Goal: Transaction & Acquisition: Subscribe to service/newsletter

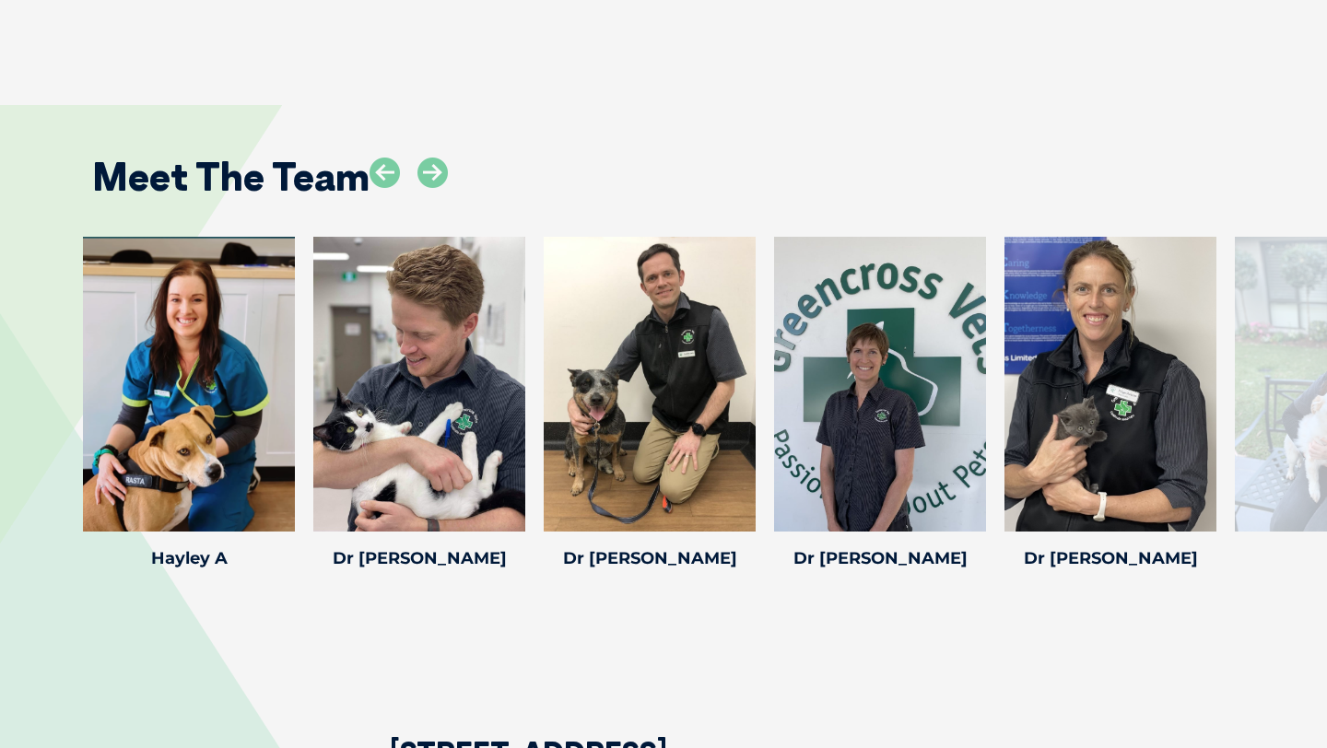
scroll to position [2688, 0]
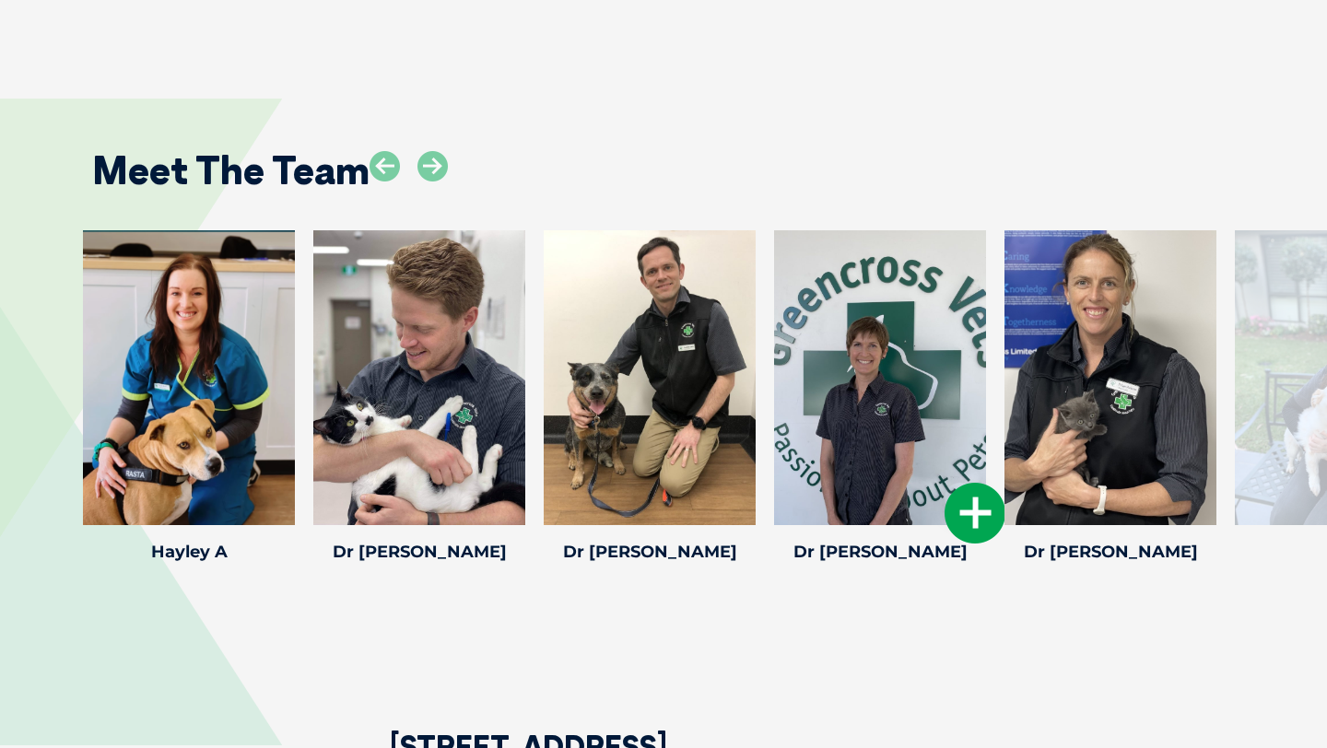
click at [837, 421] on div at bounding box center [880, 377] width 212 height 295
click at [875, 544] on h4 "Dr [PERSON_NAME]" at bounding box center [880, 552] width 212 height 17
click at [981, 483] on icon at bounding box center [974, 513] width 61 height 61
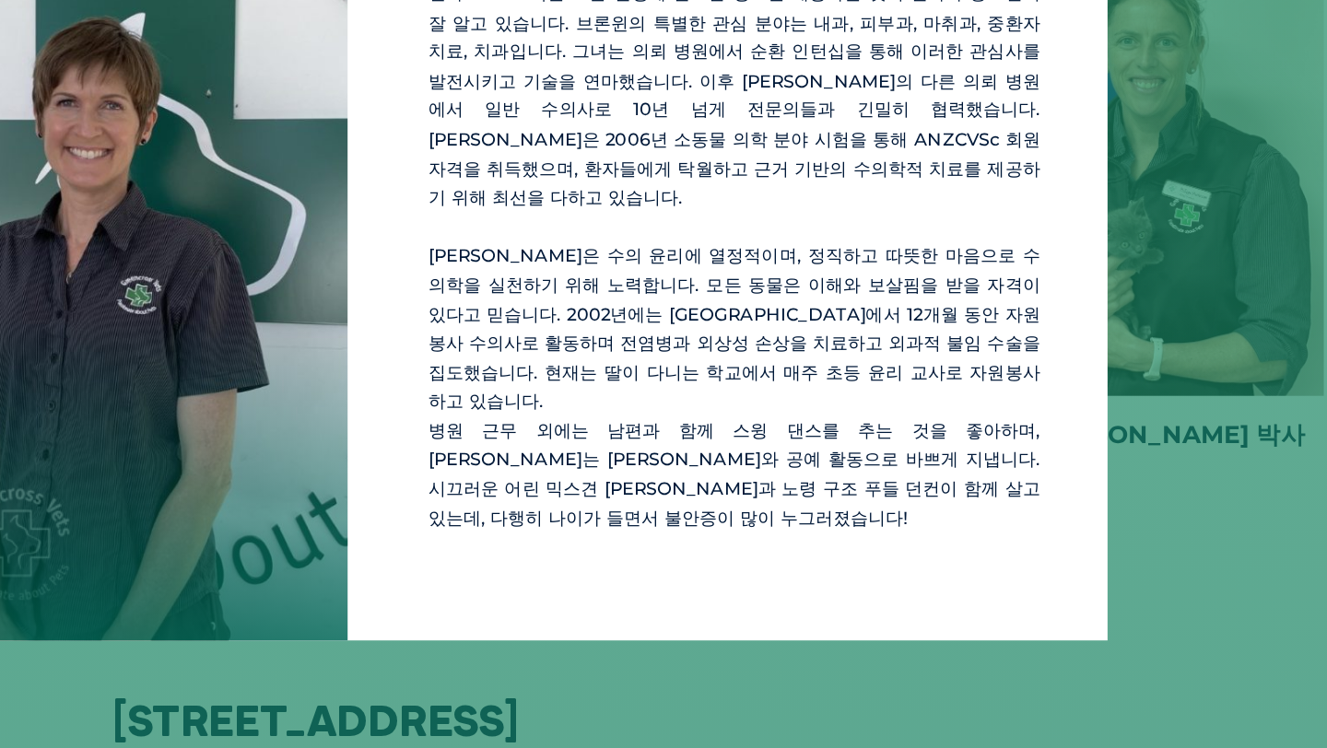
scroll to position [2704, 0]
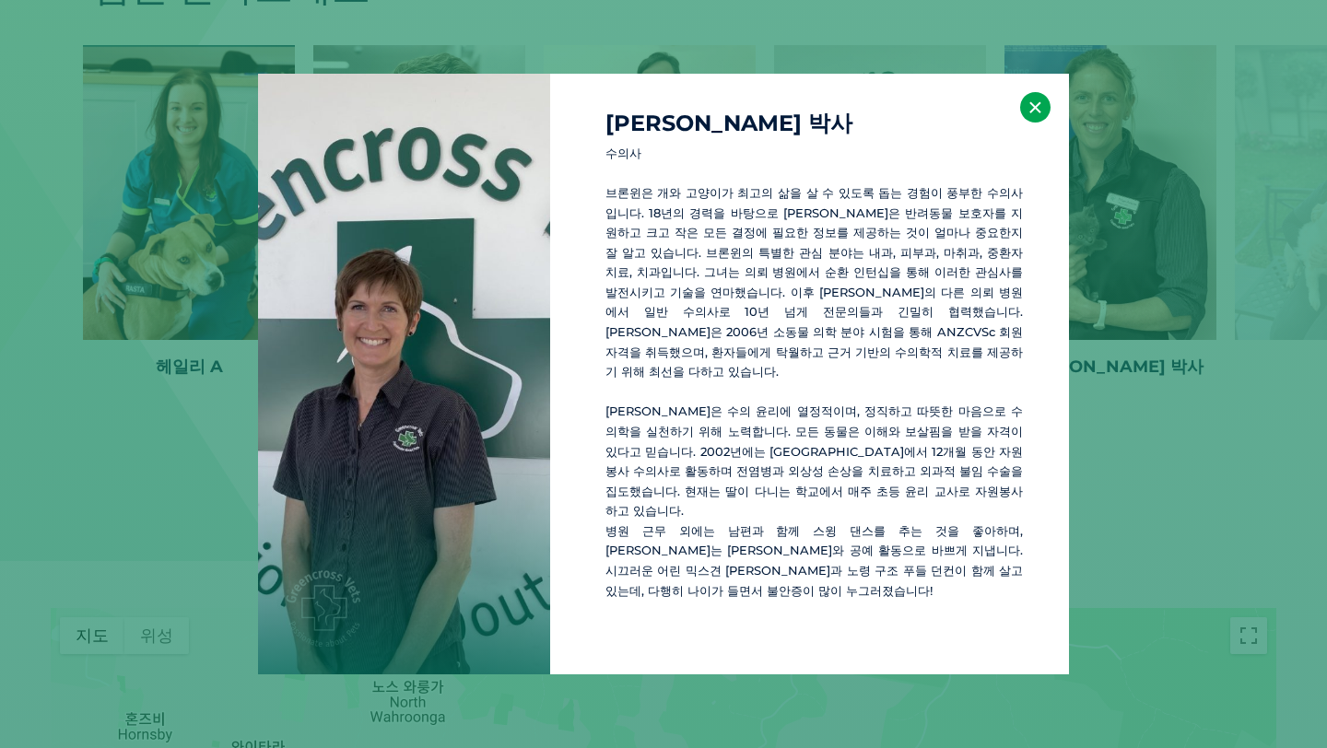
click at [1022, 123] on button "×" at bounding box center [1035, 107] width 30 height 30
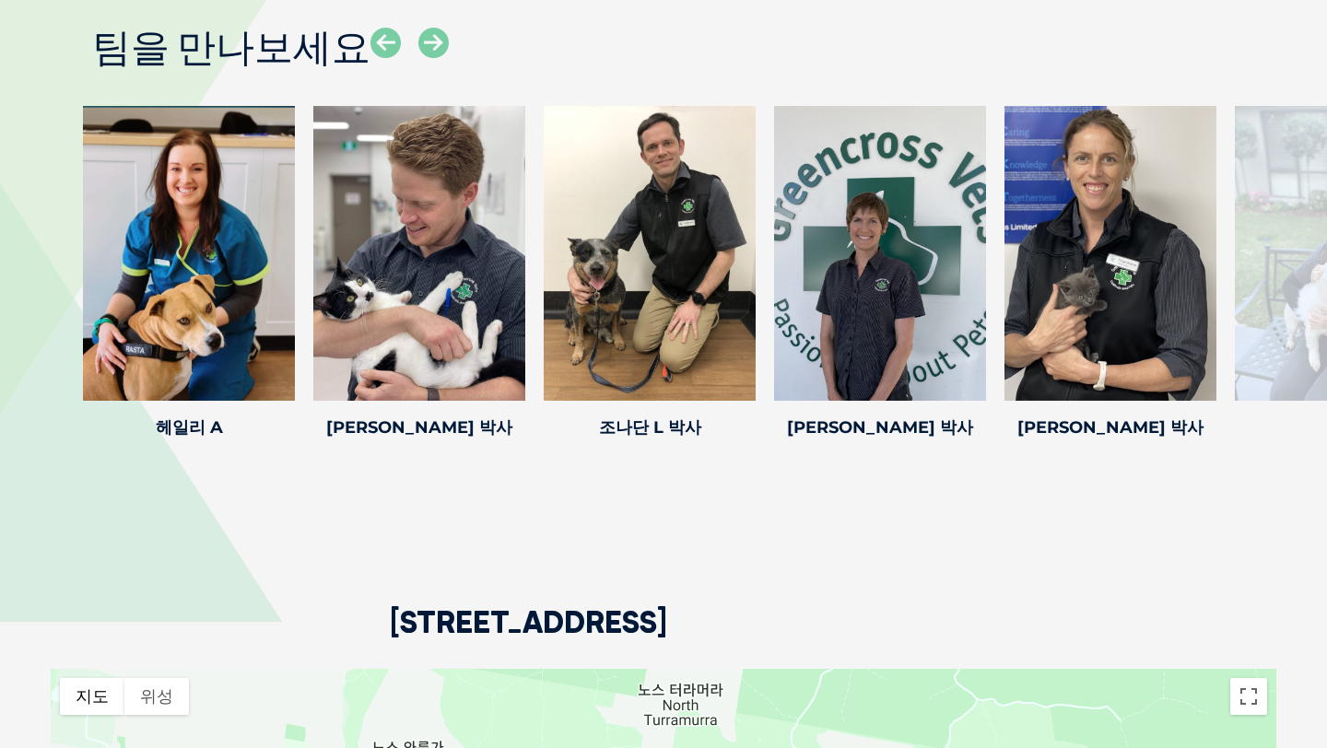
scroll to position [2638, 0]
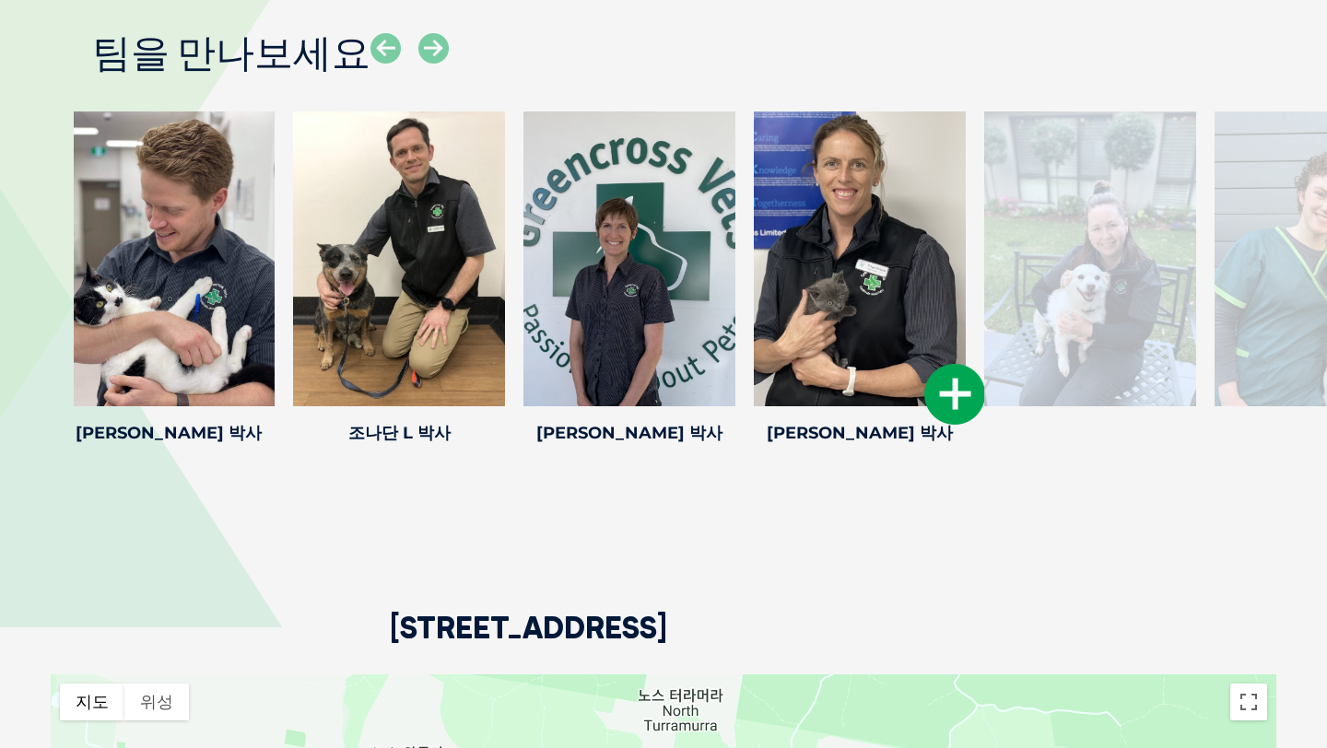
drag, startPoint x: 1158, startPoint y: 241, endPoint x: 744, endPoint y: 251, distance: 414.7
click at [754, 249] on div at bounding box center [860, 258] width 212 height 295
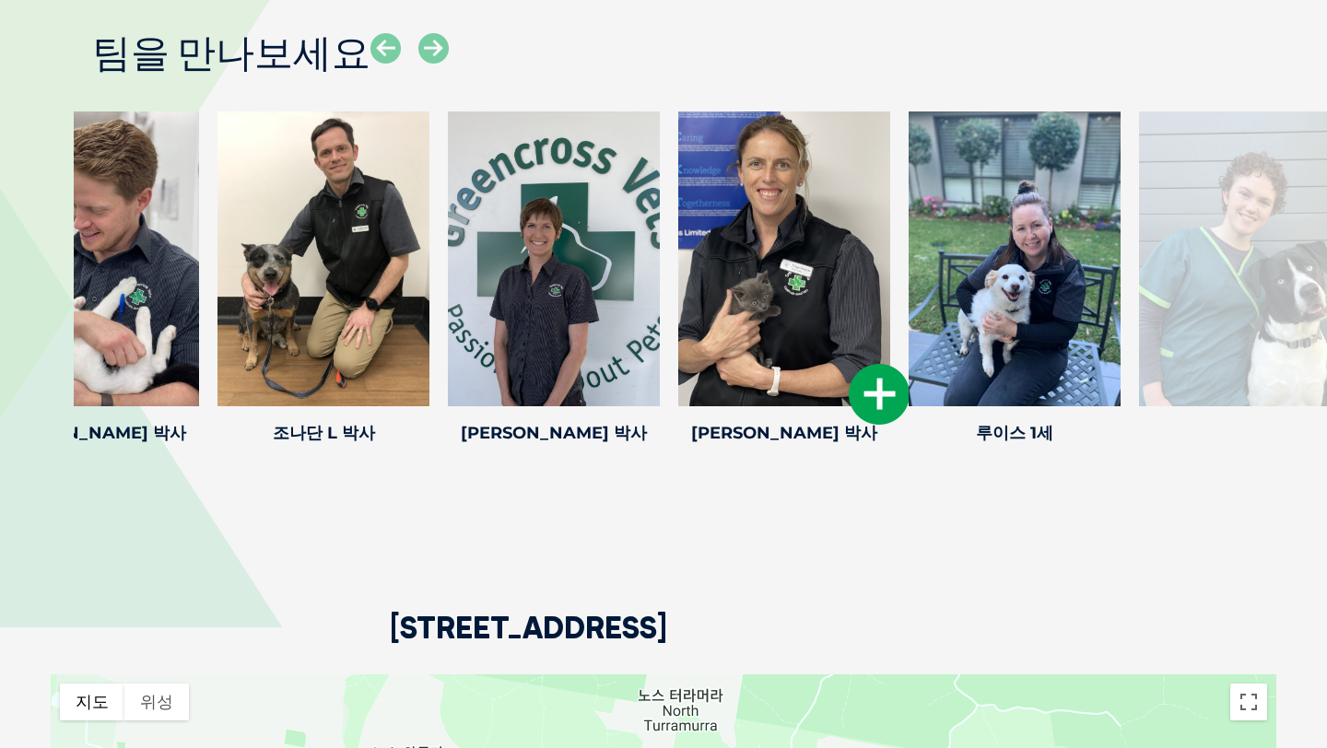
drag, startPoint x: 999, startPoint y: 310, endPoint x: 433, endPoint y: 311, distance: 565.7
click at [899, 311] on div "루이스 1세 Louise I Practice Manager Louise joined Greencross Vets Kuringgai in the…" at bounding box center [1014, 280] width 230 height 339
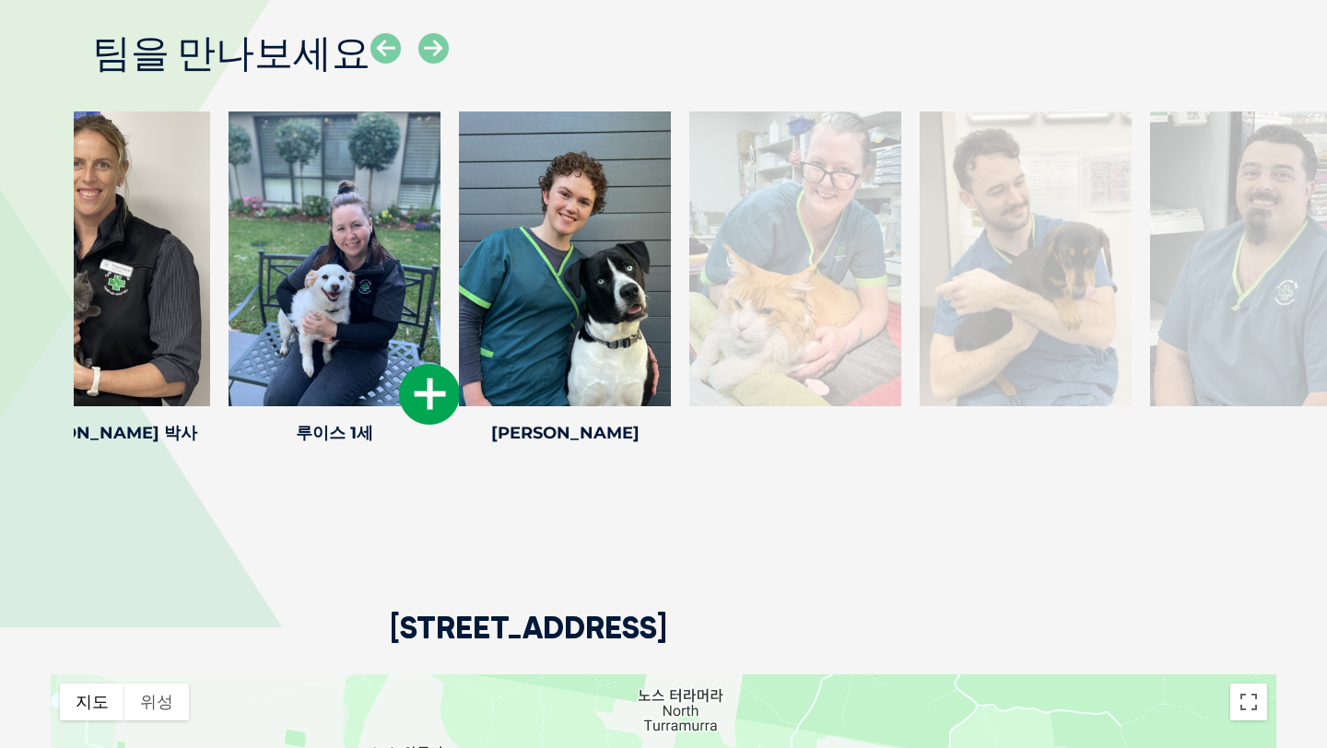
drag, startPoint x: 845, startPoint y: 319, endPoint x: 218, endPoint y: 340, distance: 626.9
click at [228, 340] on div at bounding box center [334, 258] width 212 height 295
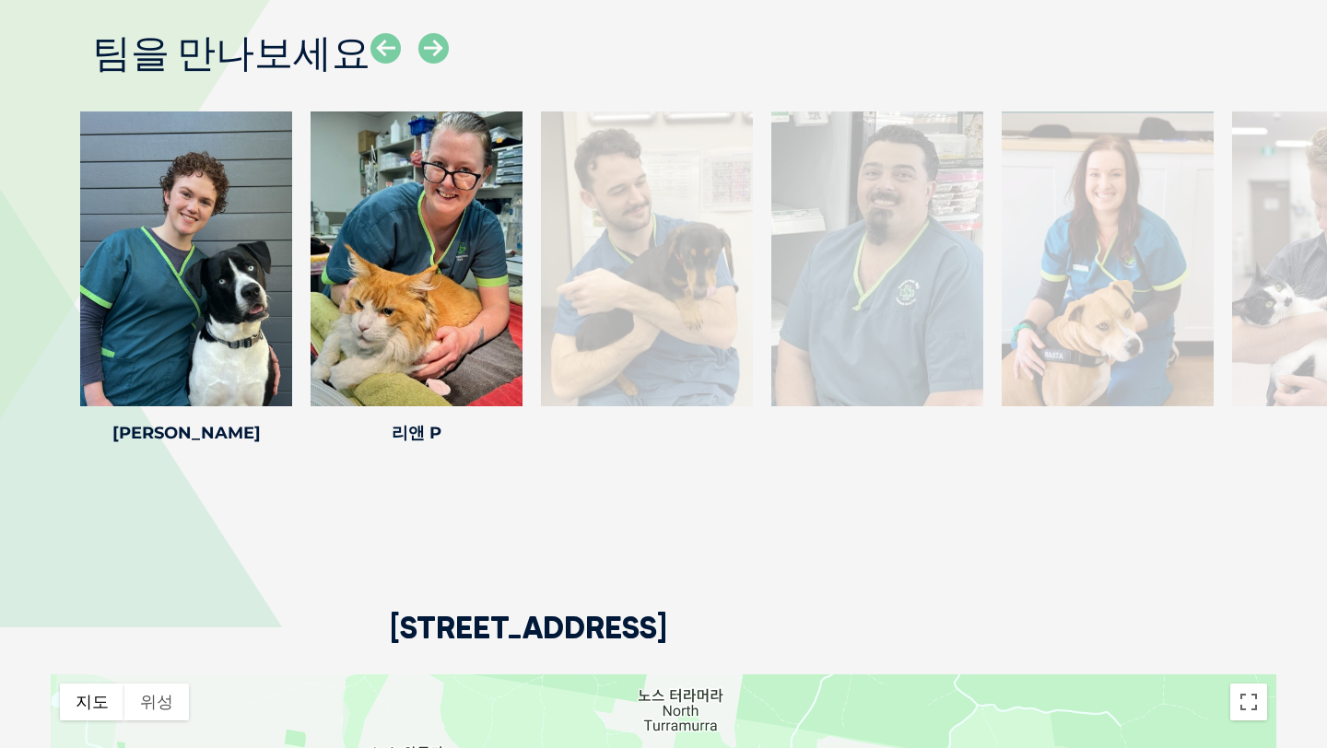
drag, startPoint x: 911, startPoint y: 273, endPoint x: 22, endPoint y: 287, distance: 889.2
click at [22, 287] on div "루이스 1세 Louise I Practice Manager Louise joined Greencross Vets Kuringgai in the…" at bounding box center [663, 280] width 1327 height 339
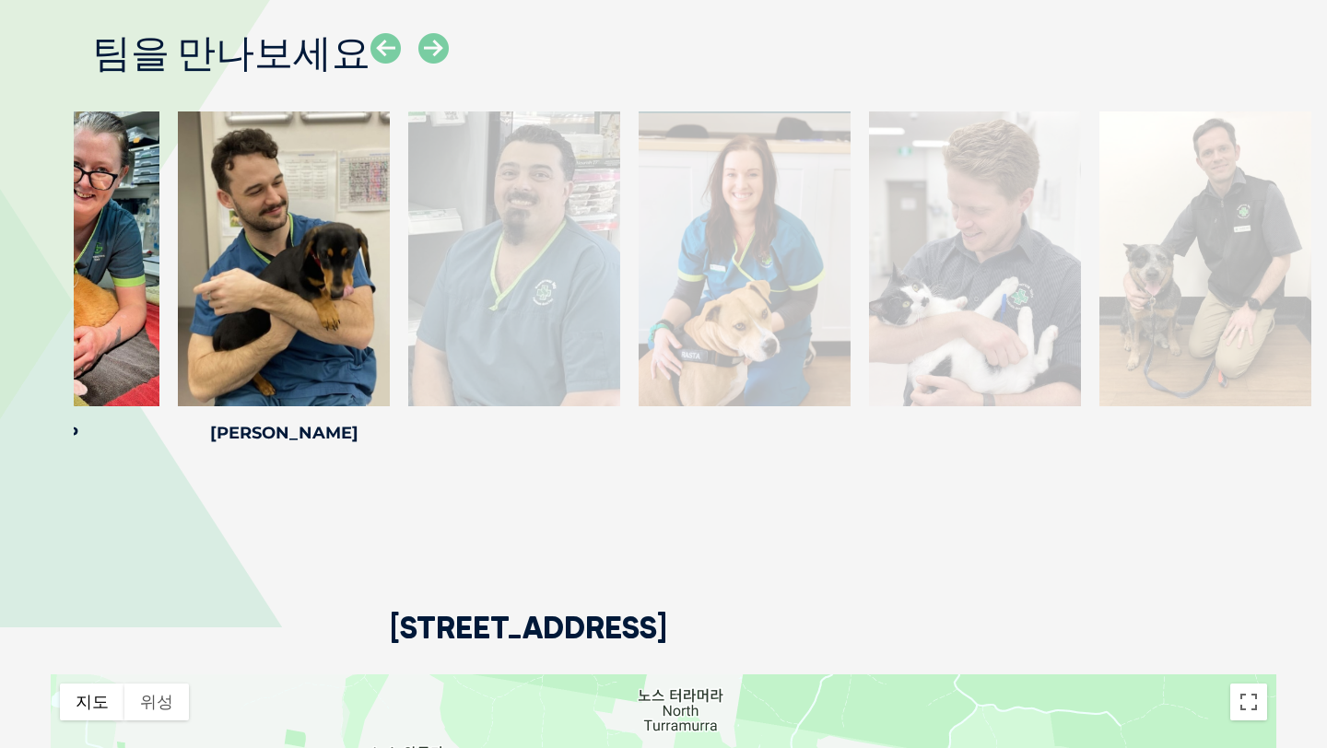
drag, startPoint x: 1290, startPoint y: 230, endPoint x: 442, endPoint y: 273, distance: 848.7
click at [449, 272] on div at bounding box center [514, 258] width 212 height 295
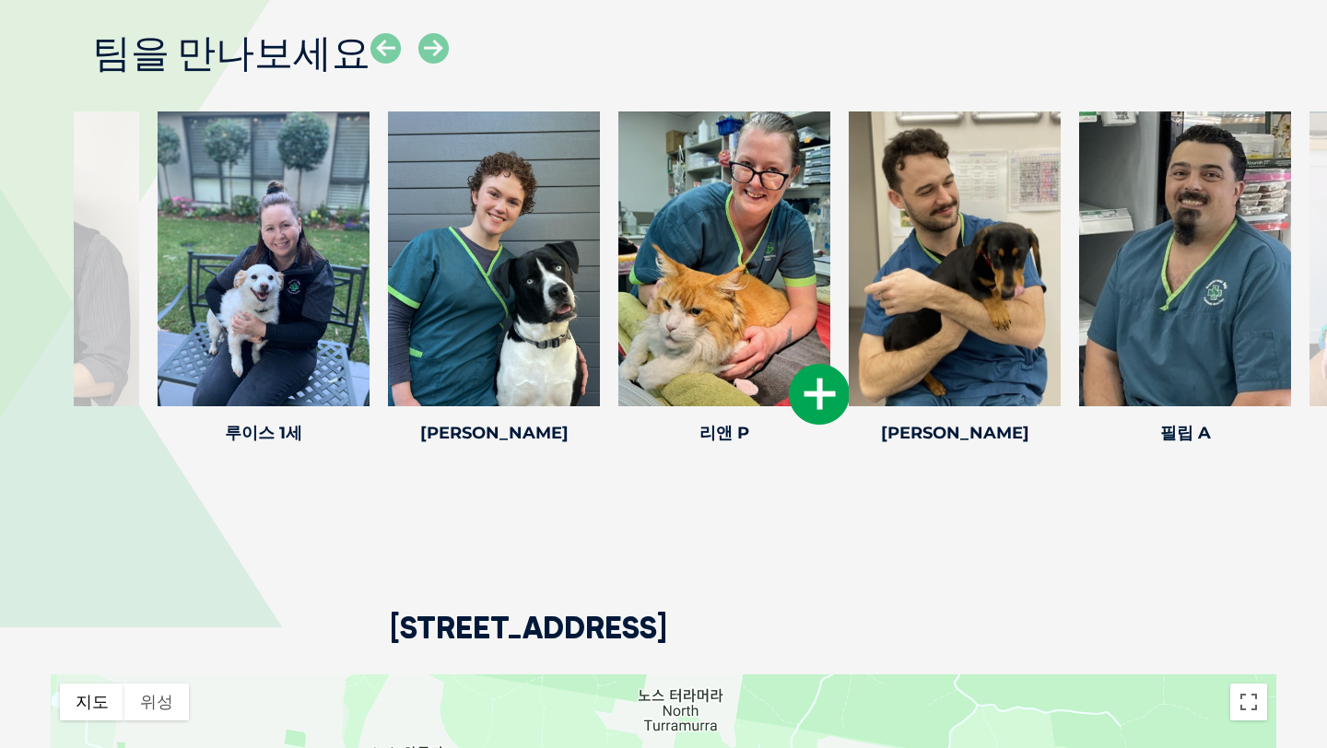
drag, startPoint x: 676, startPoint y: 356, endPoint x: 1110, endPoint y: 341, distance: 434.2
click at [830, 346] on div at bounding box center [724, 258] width 212 height 295
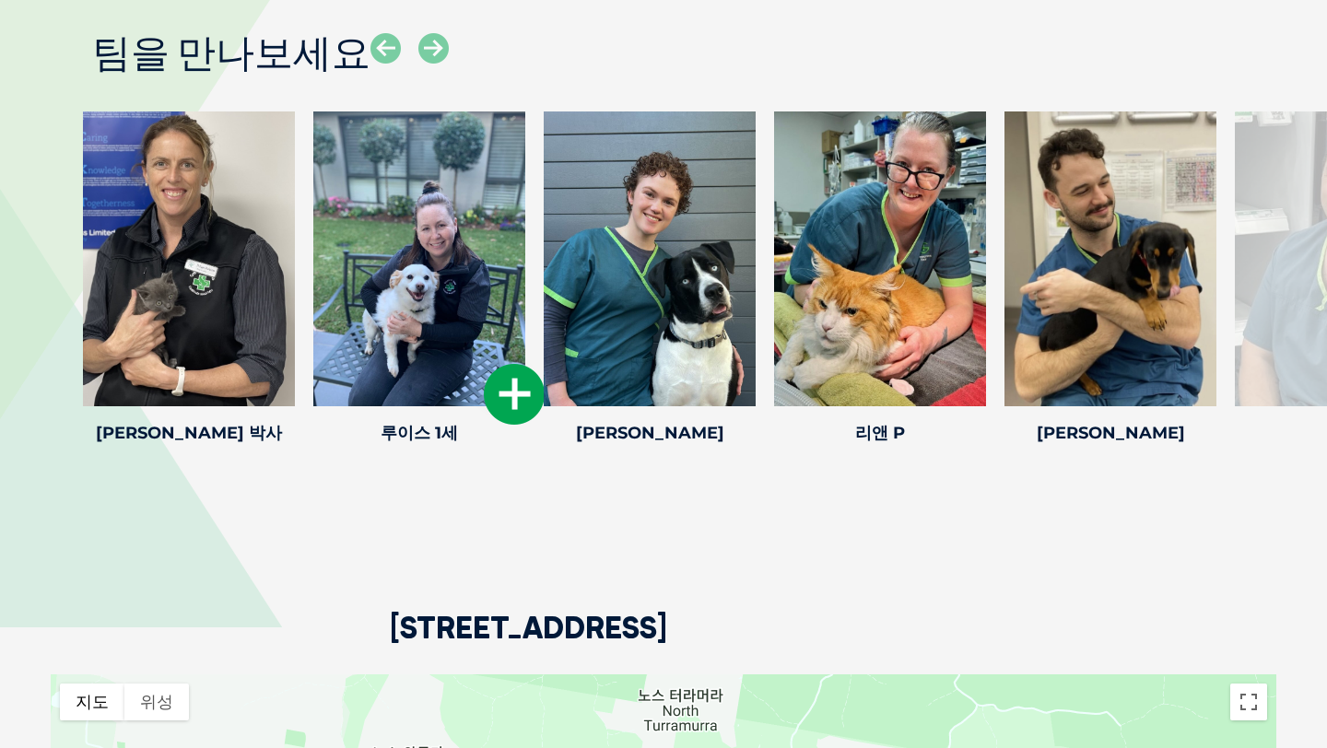
click at [441, 423] on font "루이스 1세" at bounding box center [419, 433] width 77 height 20
click at [516, 364] on icon at bounding box center [514, 394] width 61 height 61
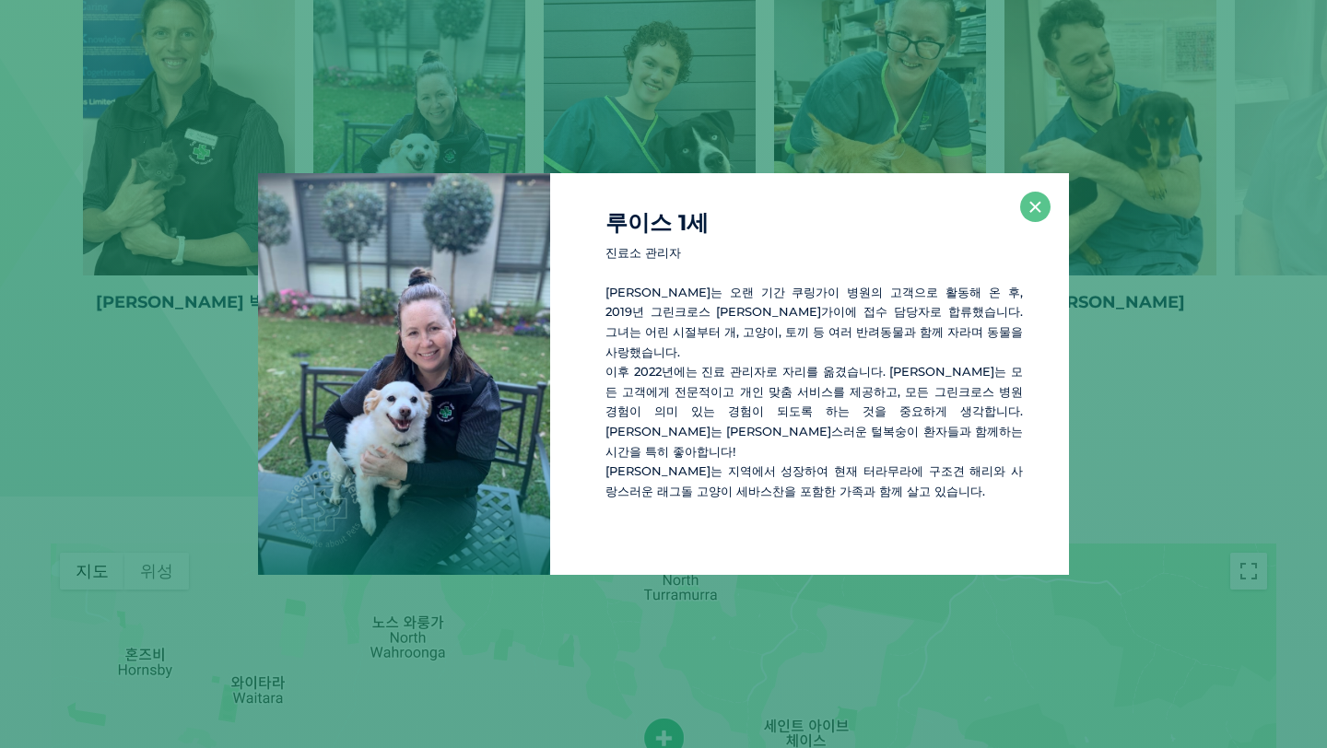
scroll to position [2770, 0]
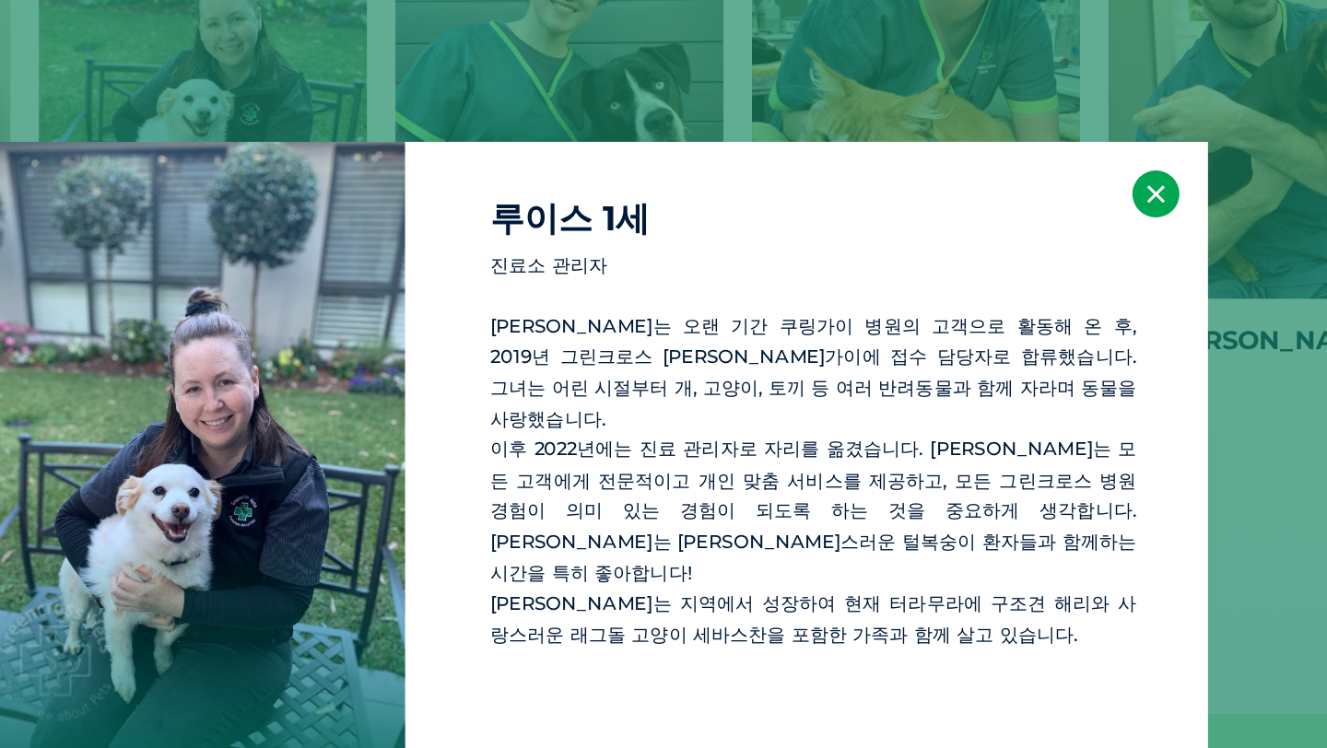
click at [1041, 211] on font "×" at bounding box center [1034, 207] width 15 height 29
click at [1026, 209] on button "×" at bounding box center [1035, 207] width 30 height 30
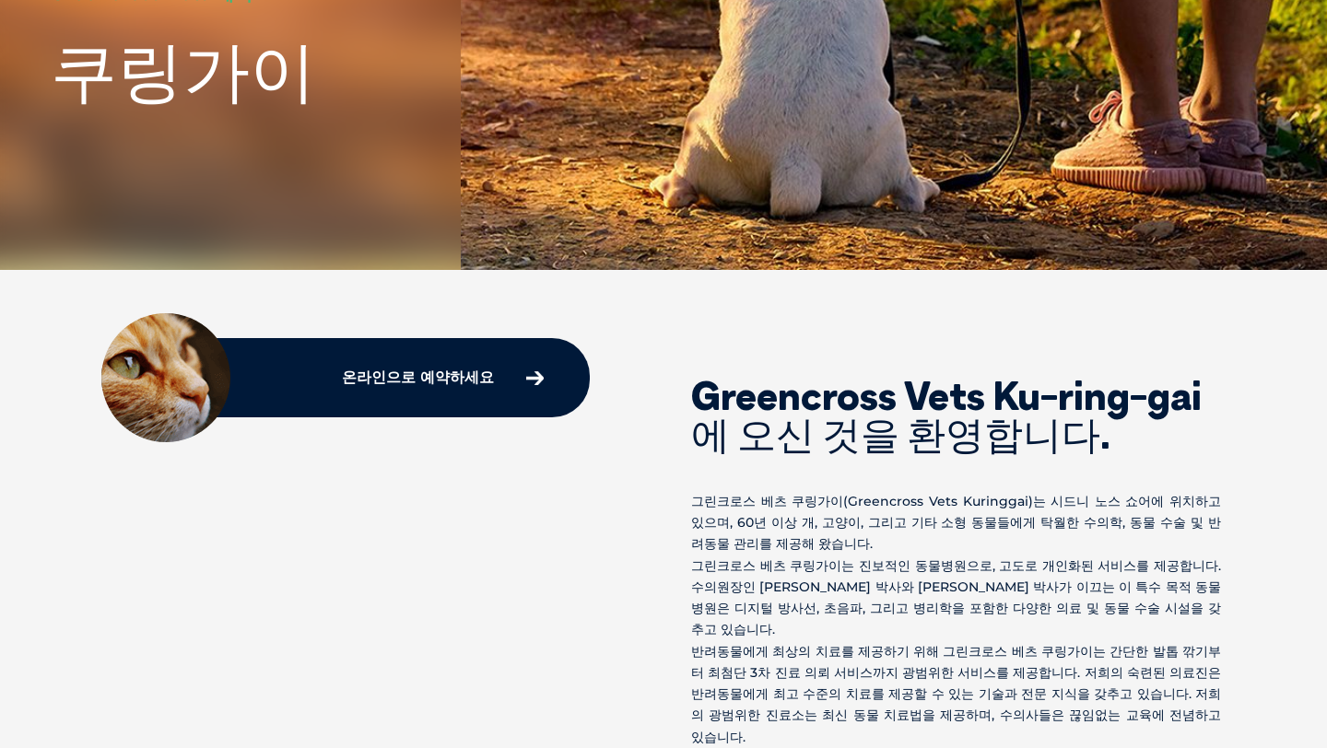
scroll to position [0, 0]
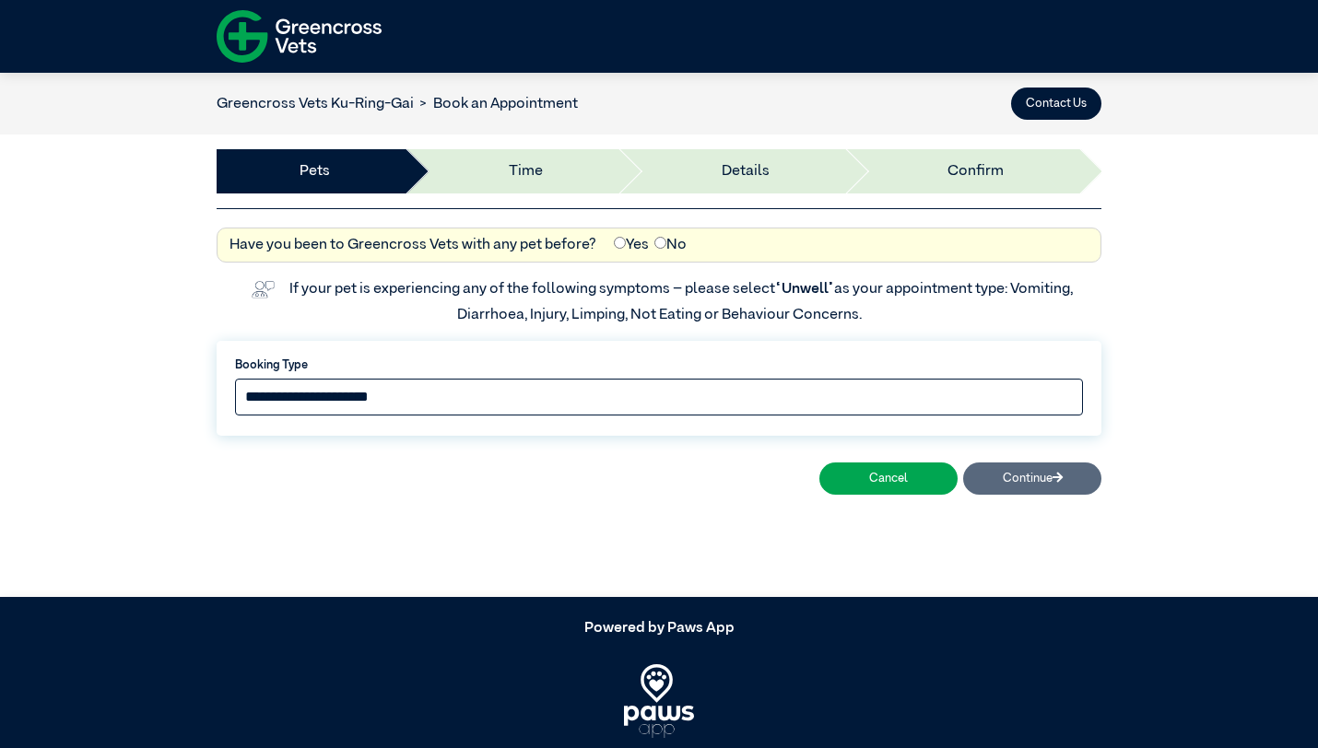
click at [724, 379] on select "**********" at bounding box center [659, 397] width 848 height 37
select select "*****"
click at [235, 379] on select "**********" at bounding box center [659, 397] width 848 height 37
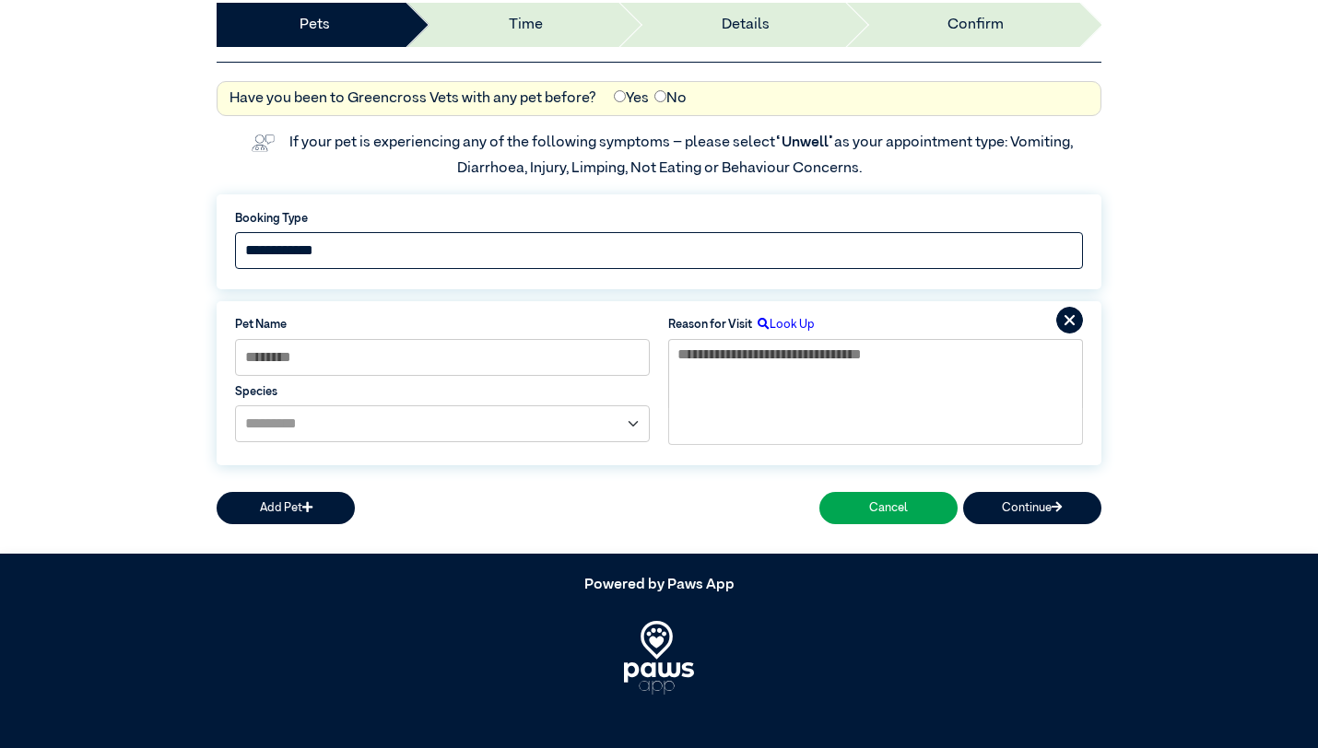
scroll to position [149, 0]
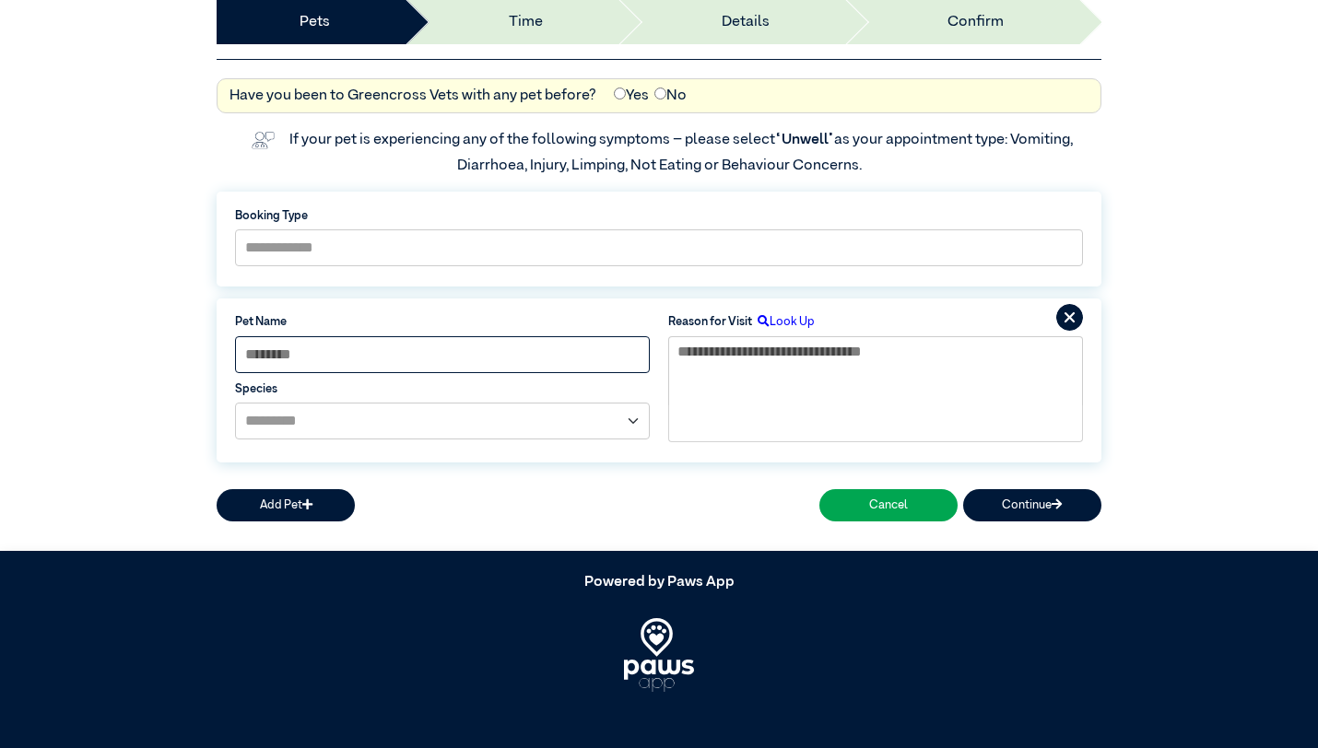
click at [568, 345] on input at bounding box center [442, 354] width 415 height 37
type input "****"
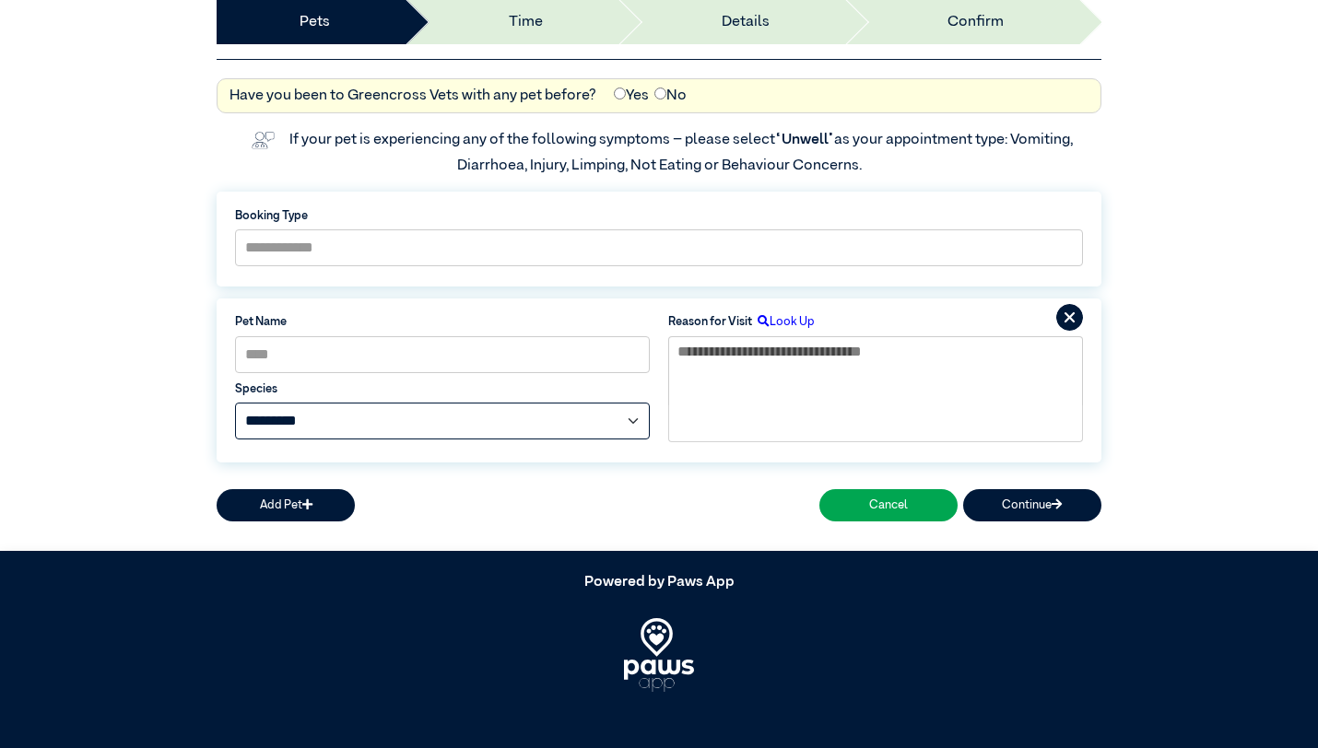
click at [526, 426] on select "**********" at bounding box center [442, 421] width 415 height 37
select select "*****"
click at [235, 403] on select "**********" at bounding box center [442, 421] width 415 height 37
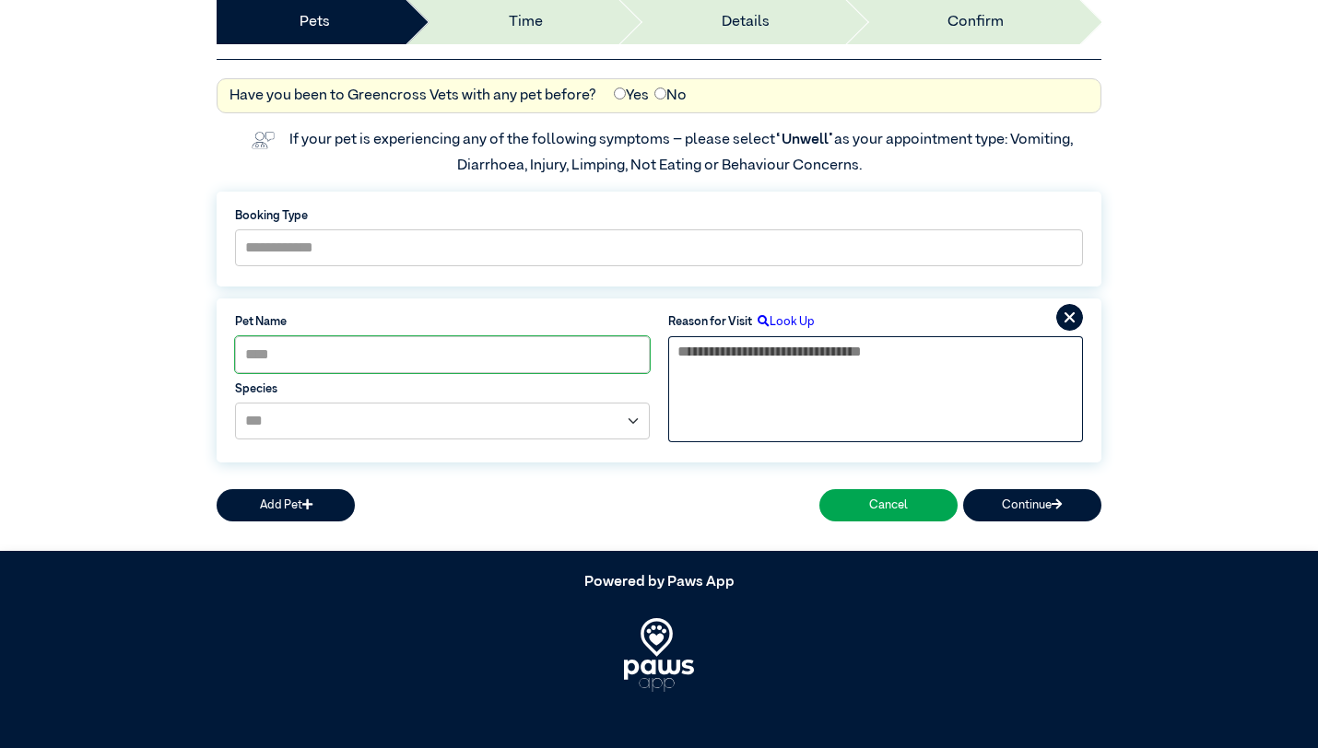
click at [779, 349] on textarea at bounding box center [875, 371] width 415 height 70
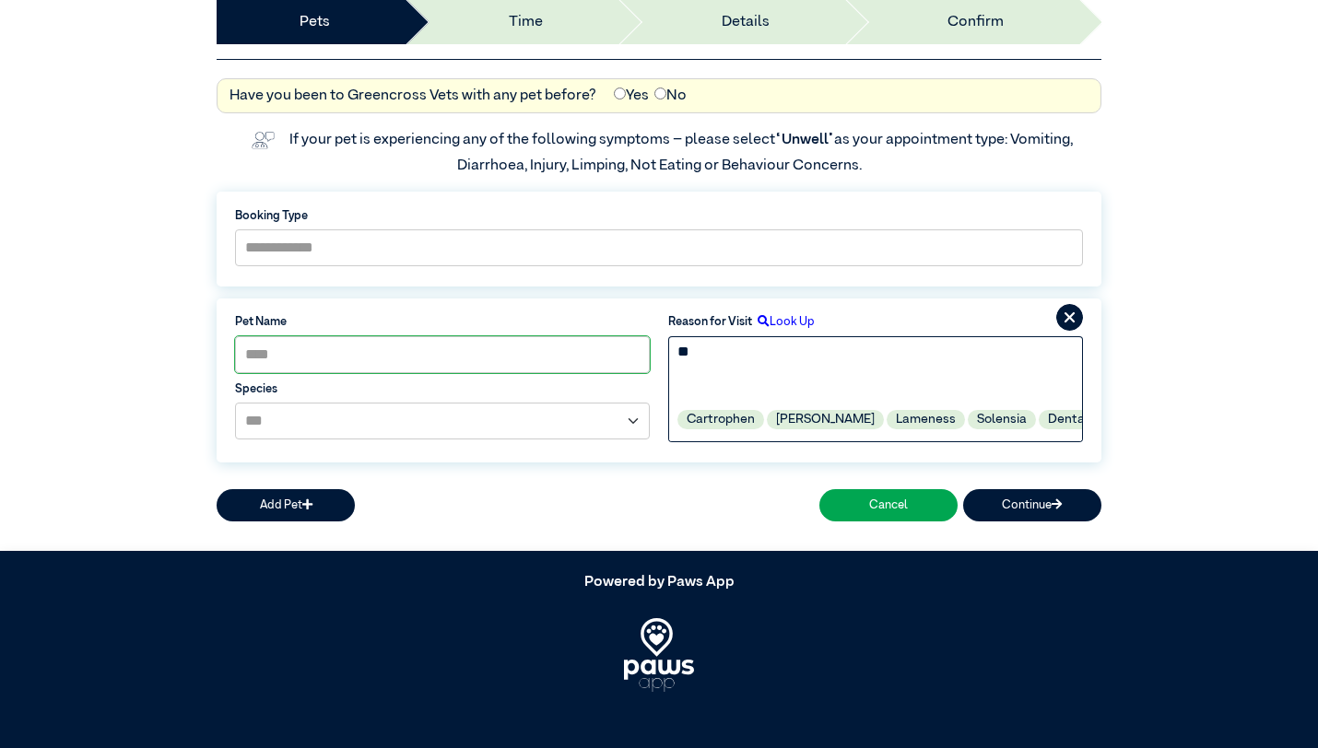
type textarea "*"
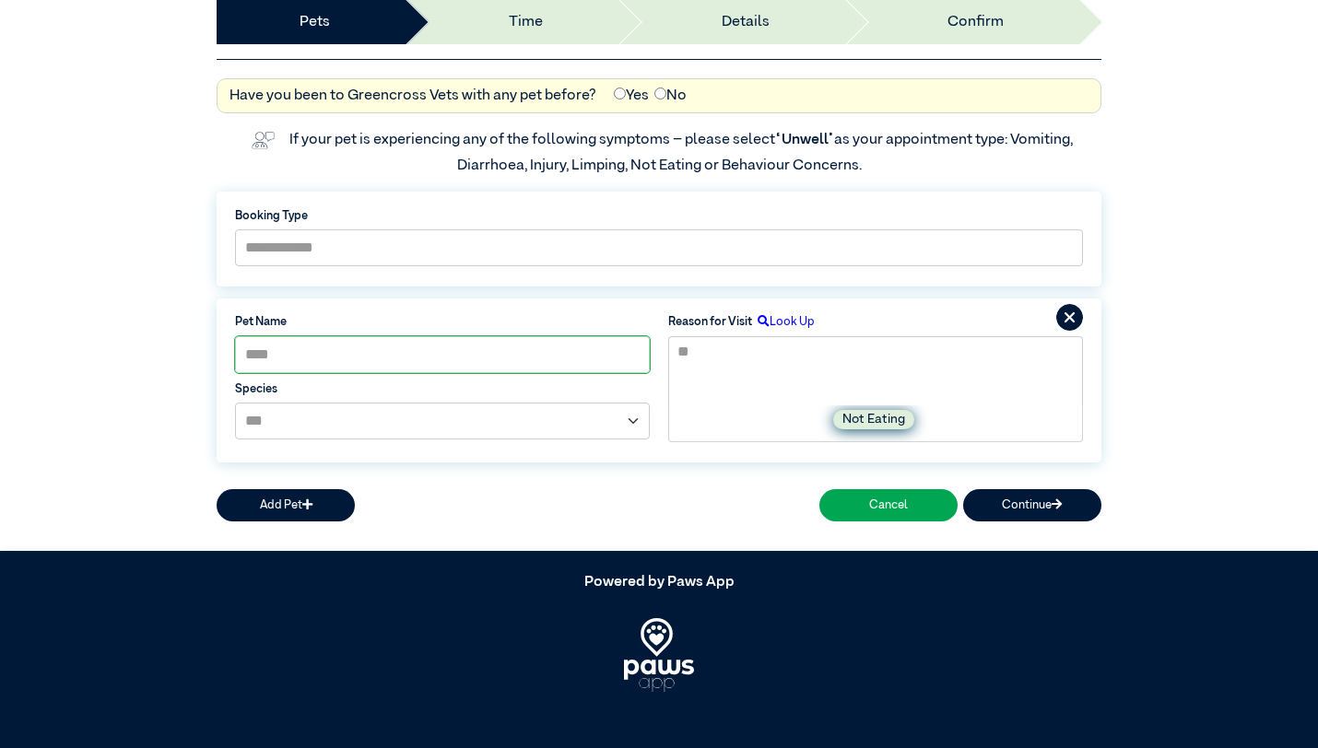
click at [885, 426] on label "Not Eating" at bounding box center [873, 419] width 81 height 19
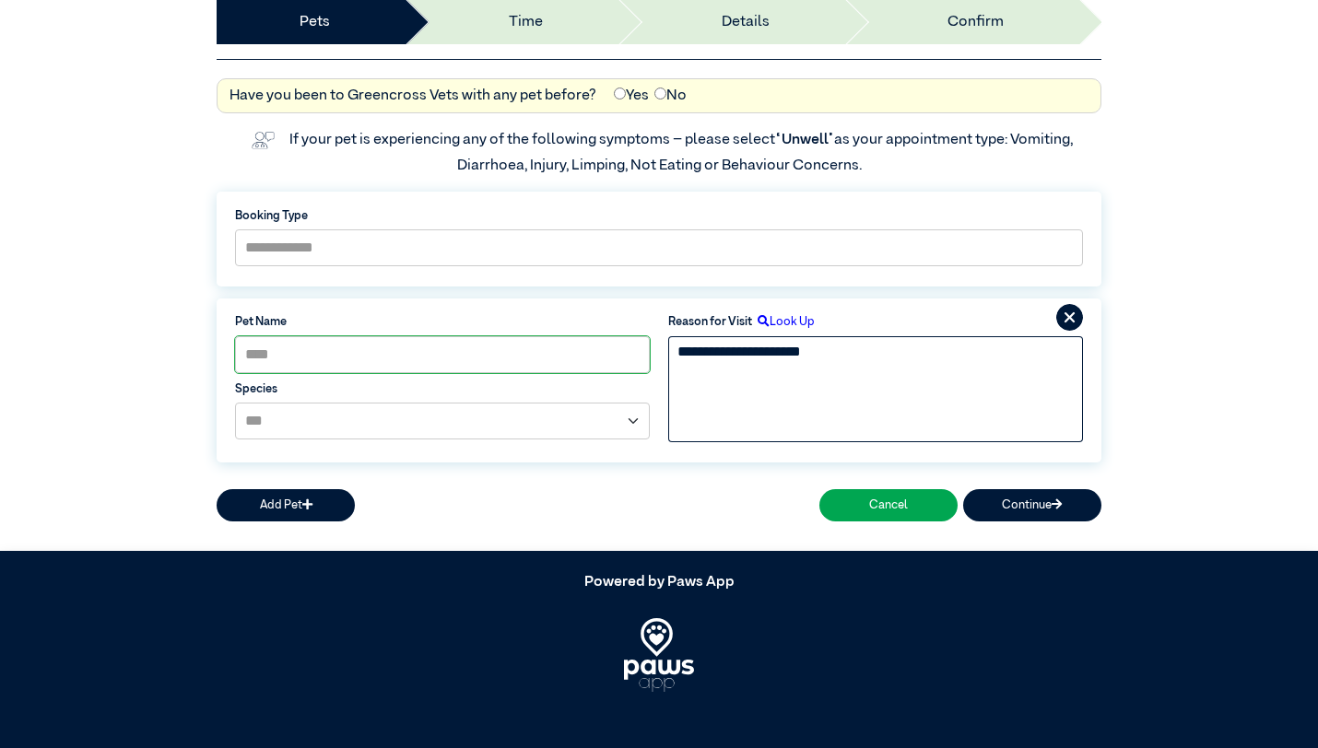
click at [747, 353] on textarea "**********" at bounding box center [875, 371] width 415 height 70
click at [871, 355] on textarea "**********" at bounding box center [875, 371] width 415 height 70
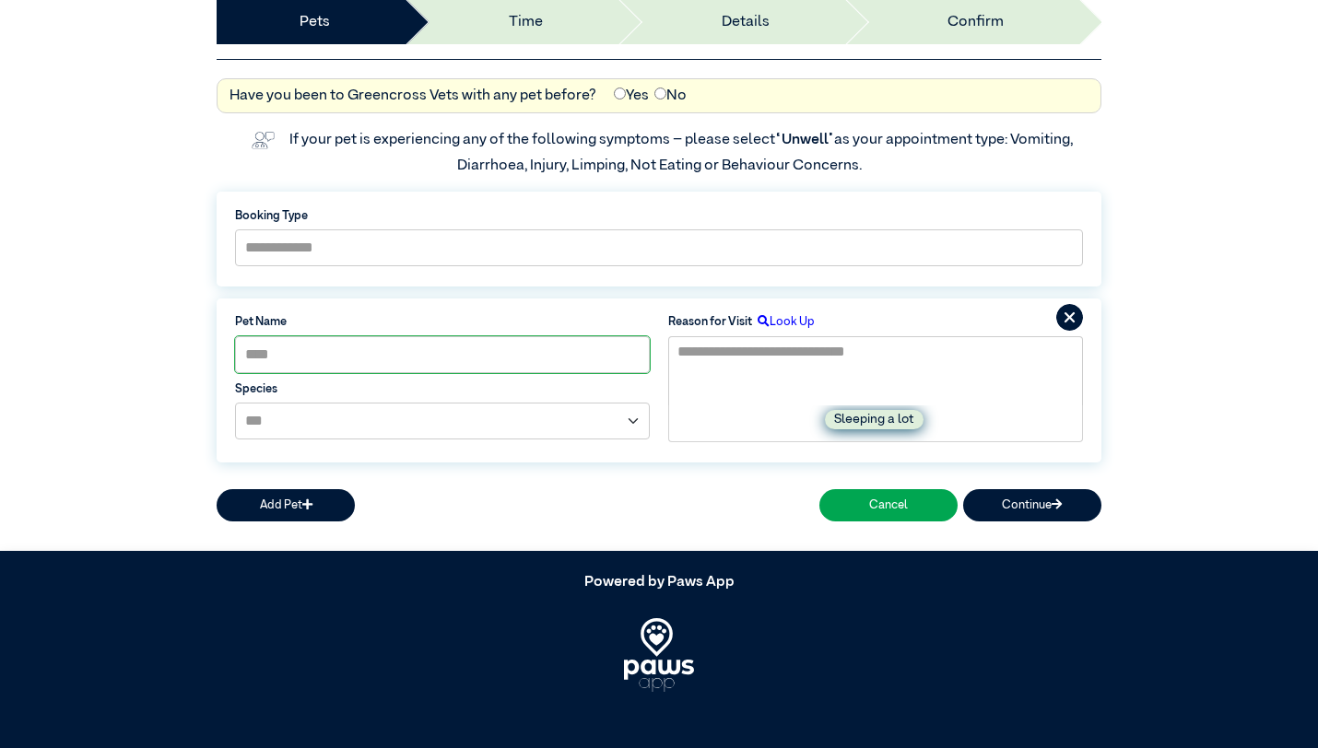
click at [873, 417] on label "Sleeping a lot" at bounding box center [874, 419] width 99 height 19
click at [920, 412] on label "Eating poo" at bounding box center [895, 419] width 81 height 19
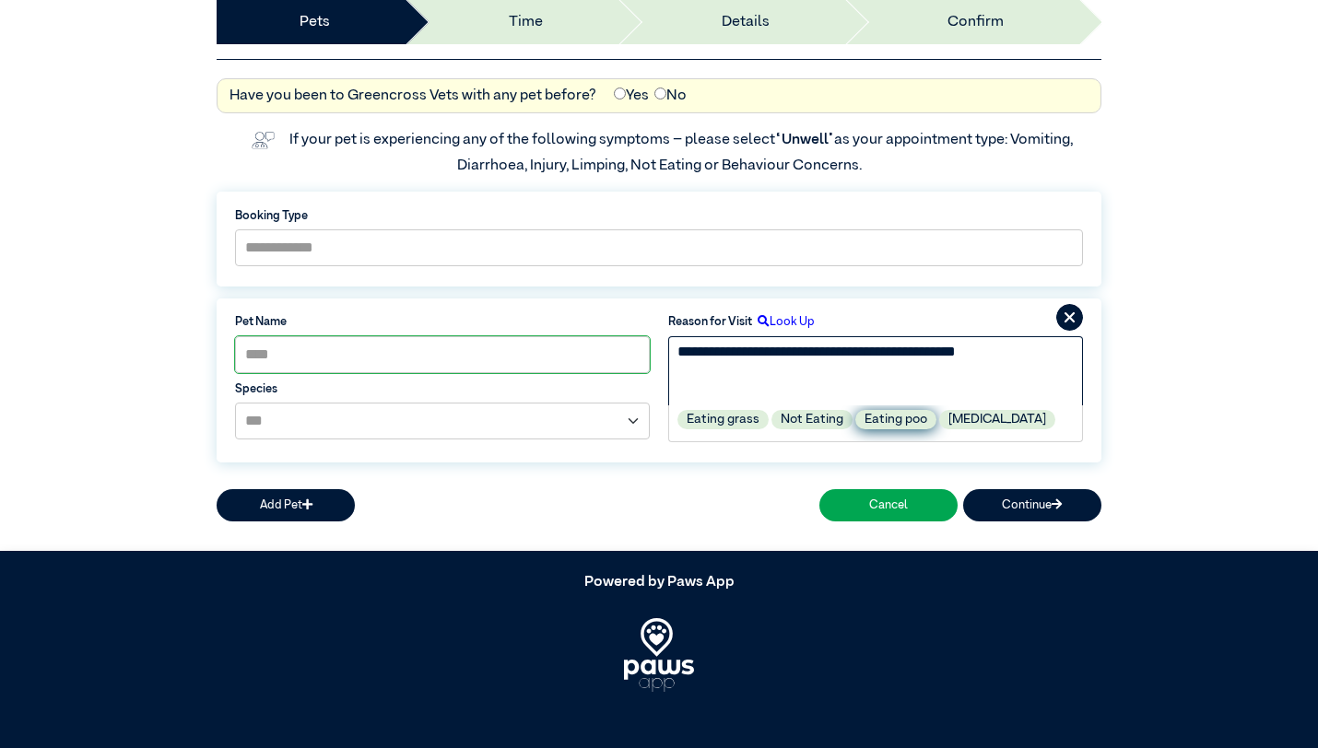
type textarea "**********"
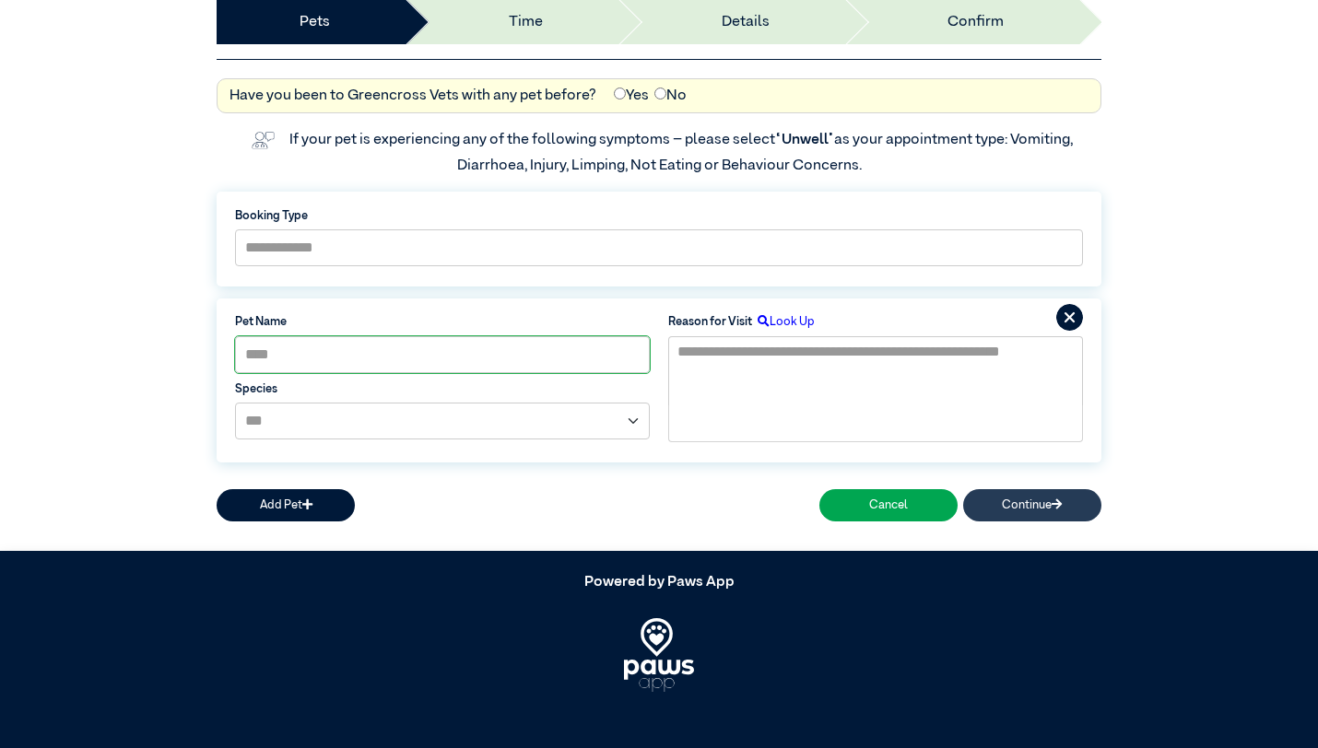
click at [1003, 503] on button "Continue" at bounding box center [1032, 505] width 138 height 32
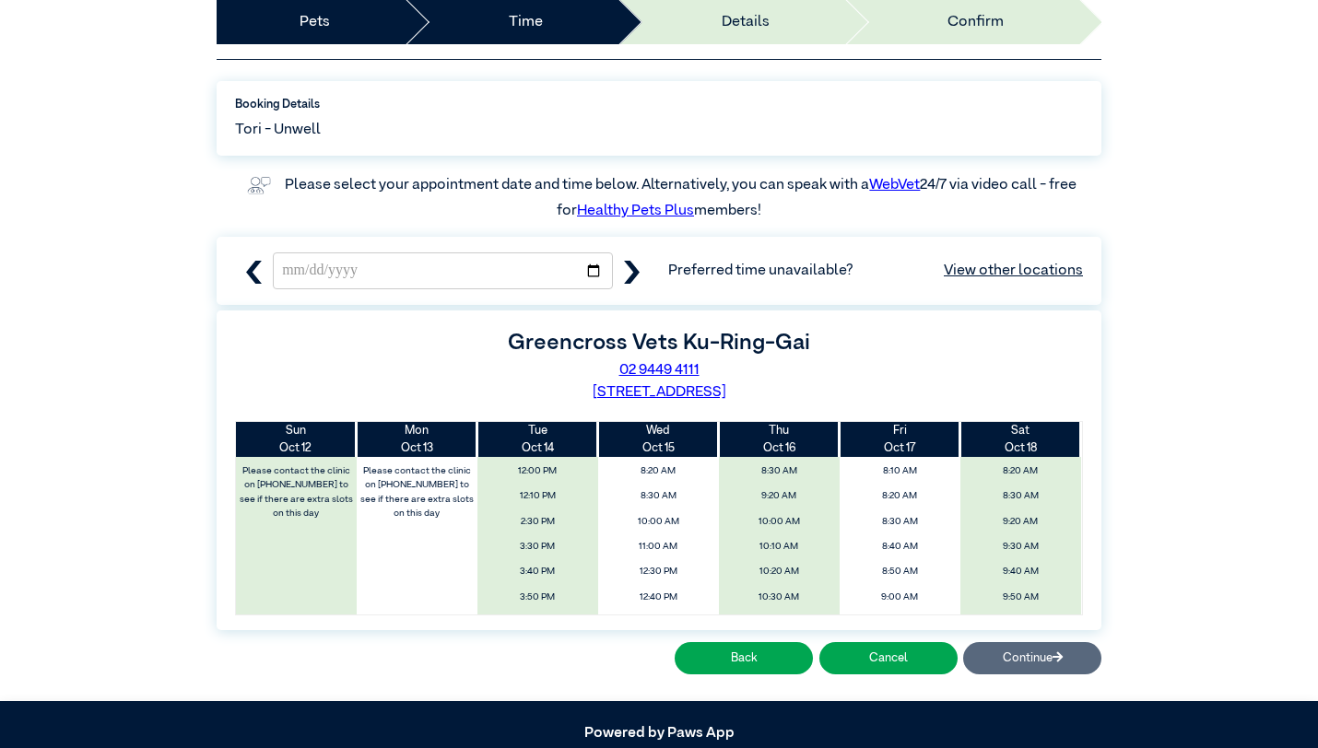
scroll to position [139, 0]
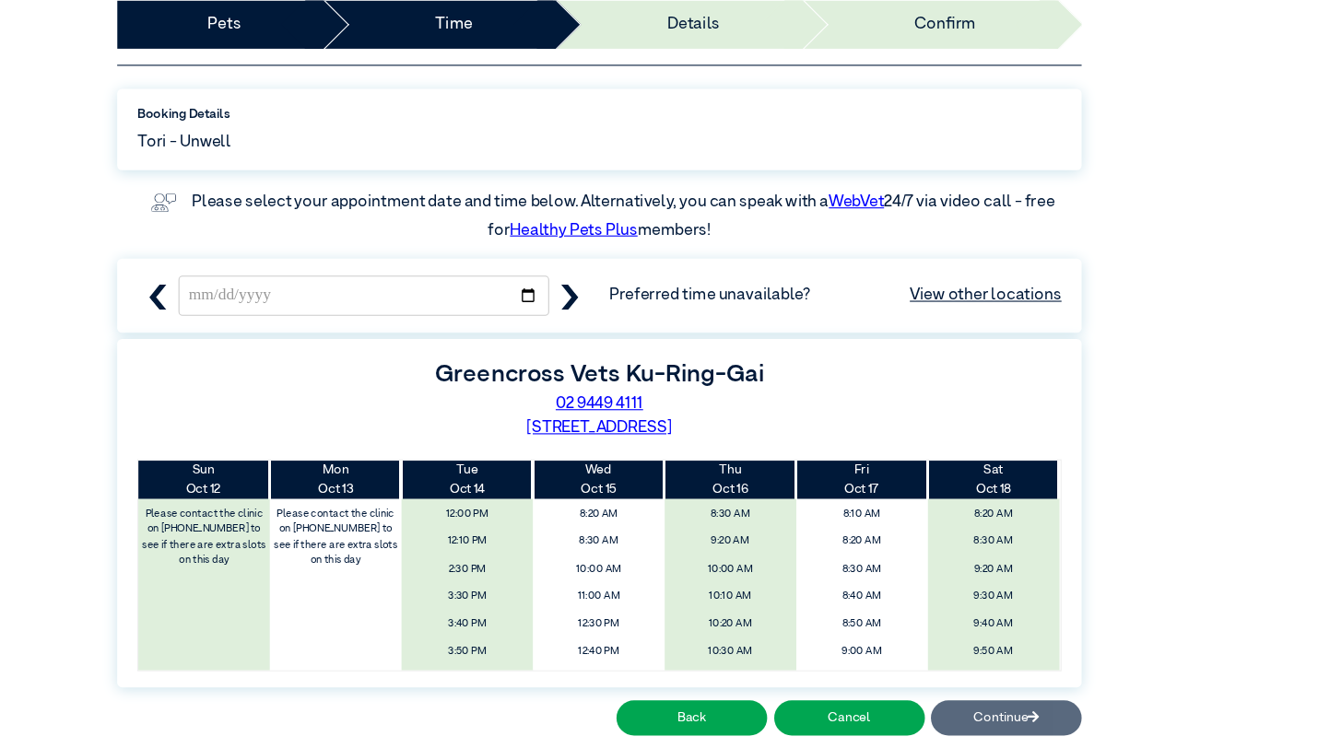
click at [1002, 280] on link "View other locations" at bounding box center [1012, 281] width 139 height 22
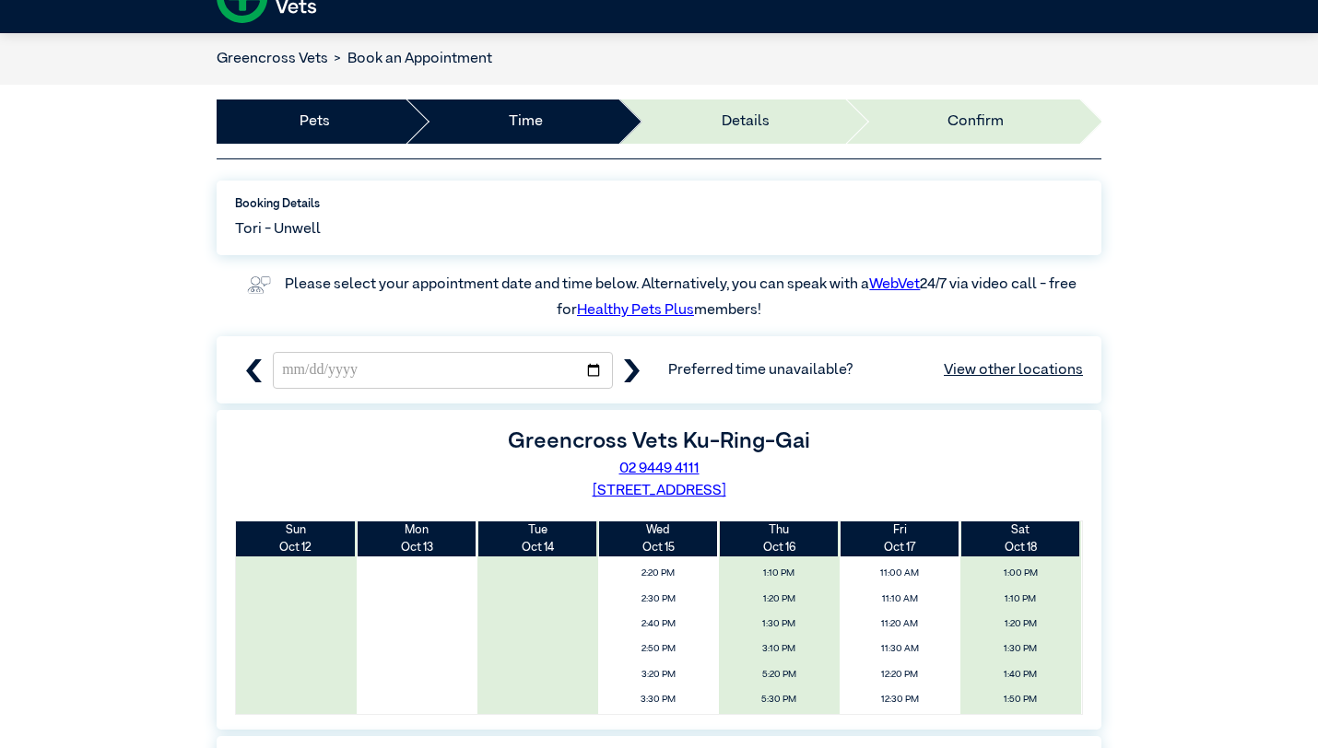
scroll to position [0, 0]
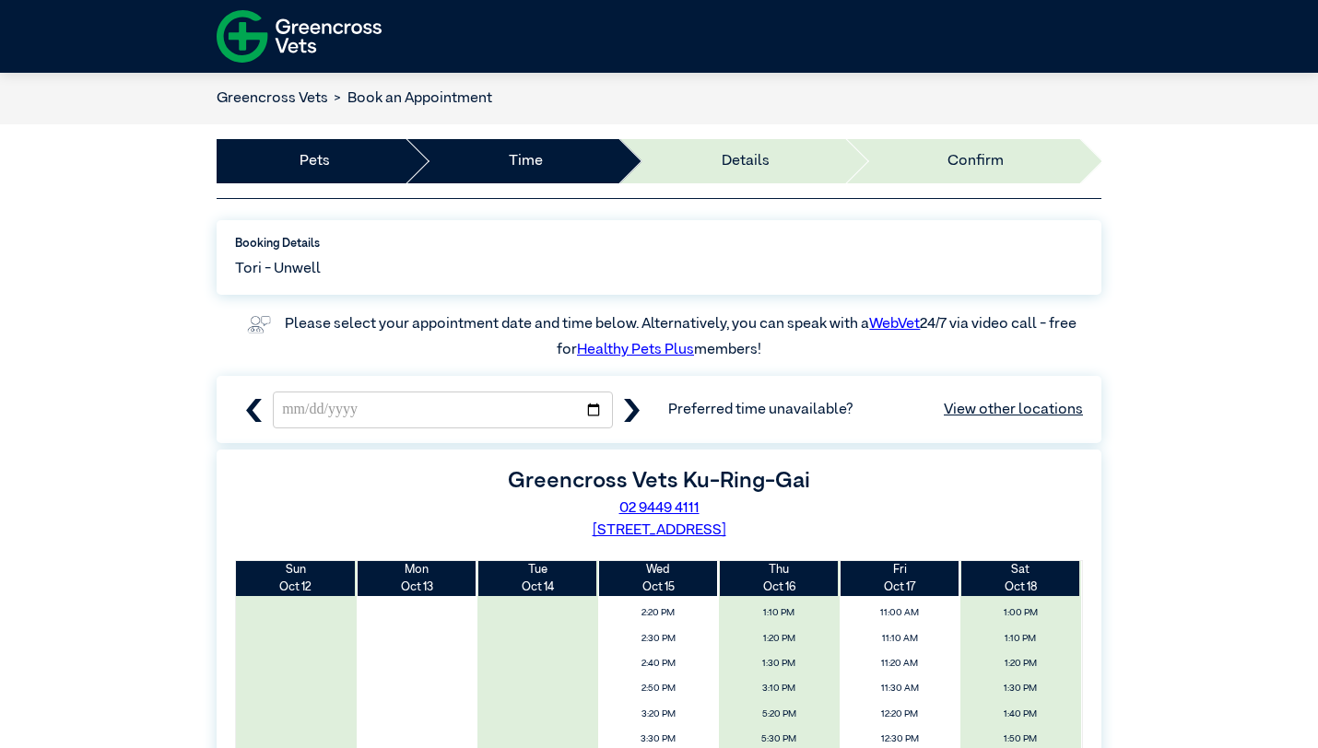
click at [749, 142] on li "Details" at bounding box center [729, 161] width 227 height 44
click at [875, 327] on link "WebVet" at bounding box center [894, 324] width 51 height 15
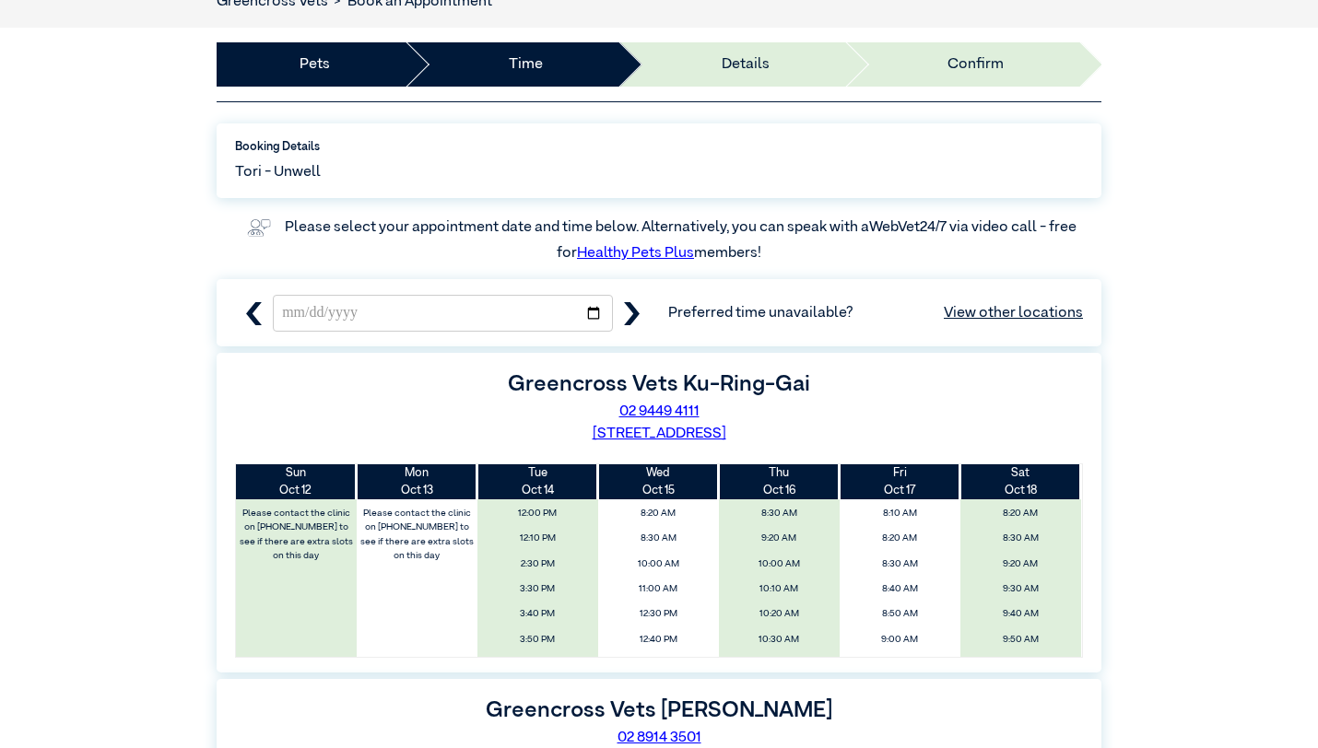
scroll to position [96, 0]
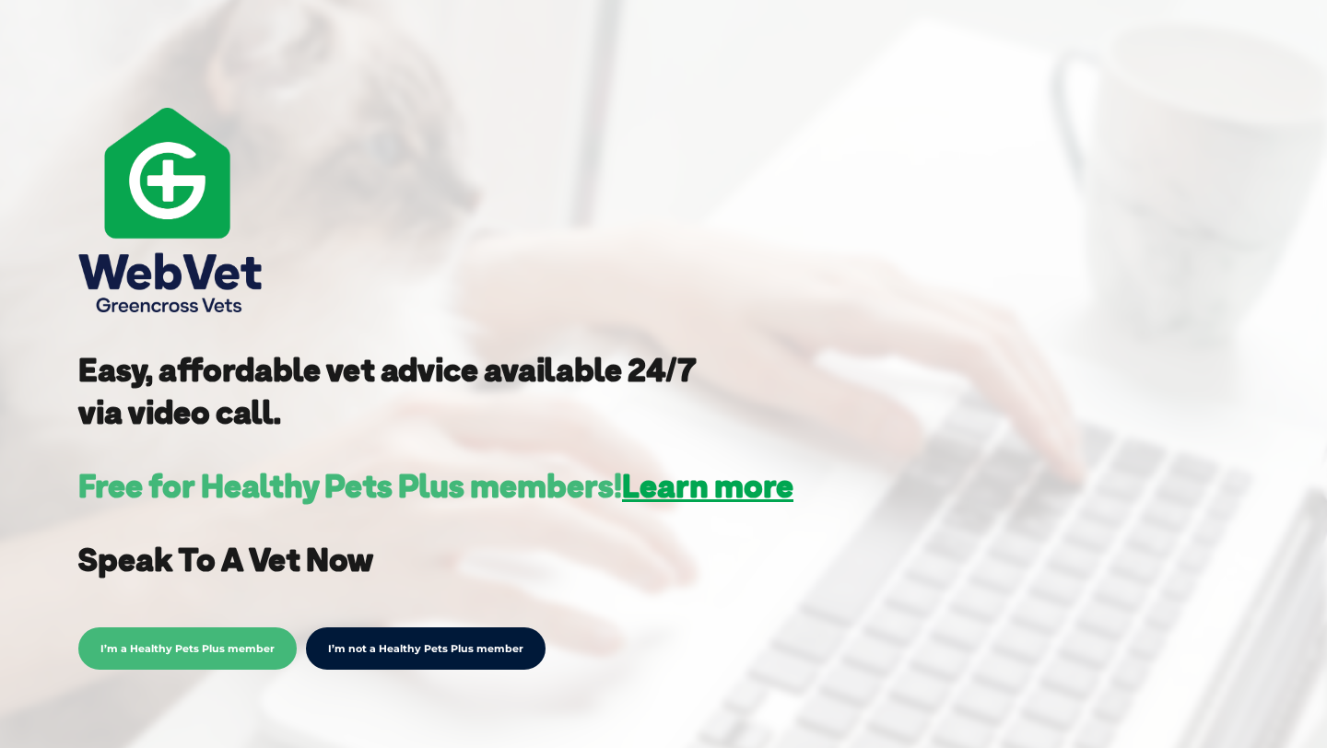
scroll to position [428, 0]
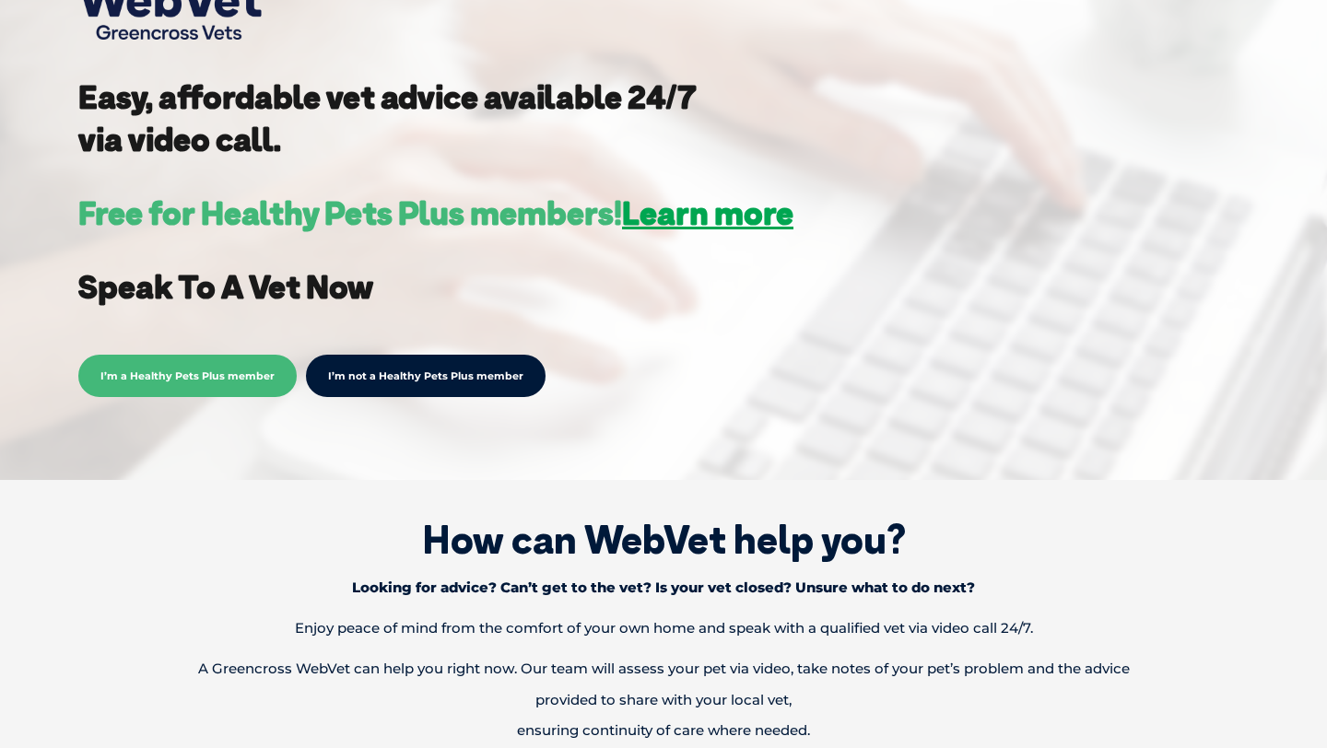
click at [217, 385] on span "I’m a Healthy Pets Plus member" at bounding box center [187, 376] width 218 height 42
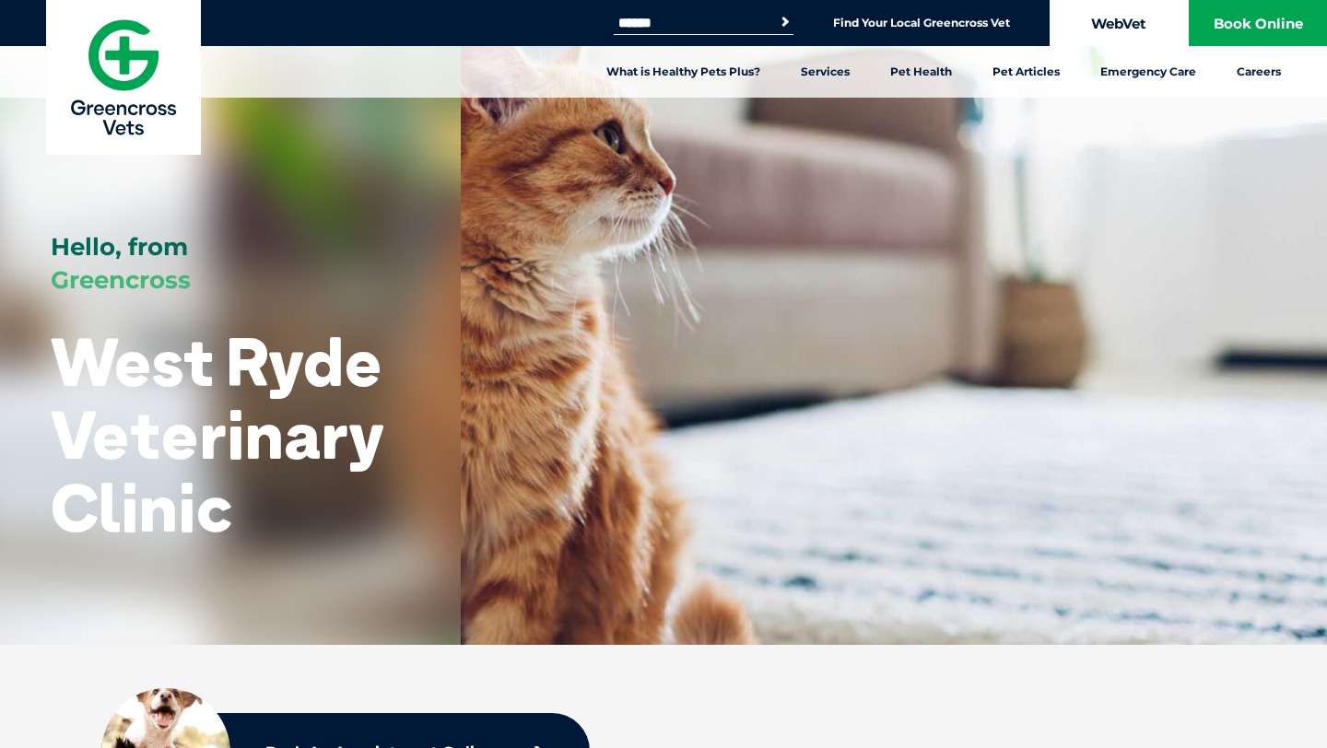
click at [1138, 17] on link "WebVet" at bounding box center [1118, 23] width 138 height 46
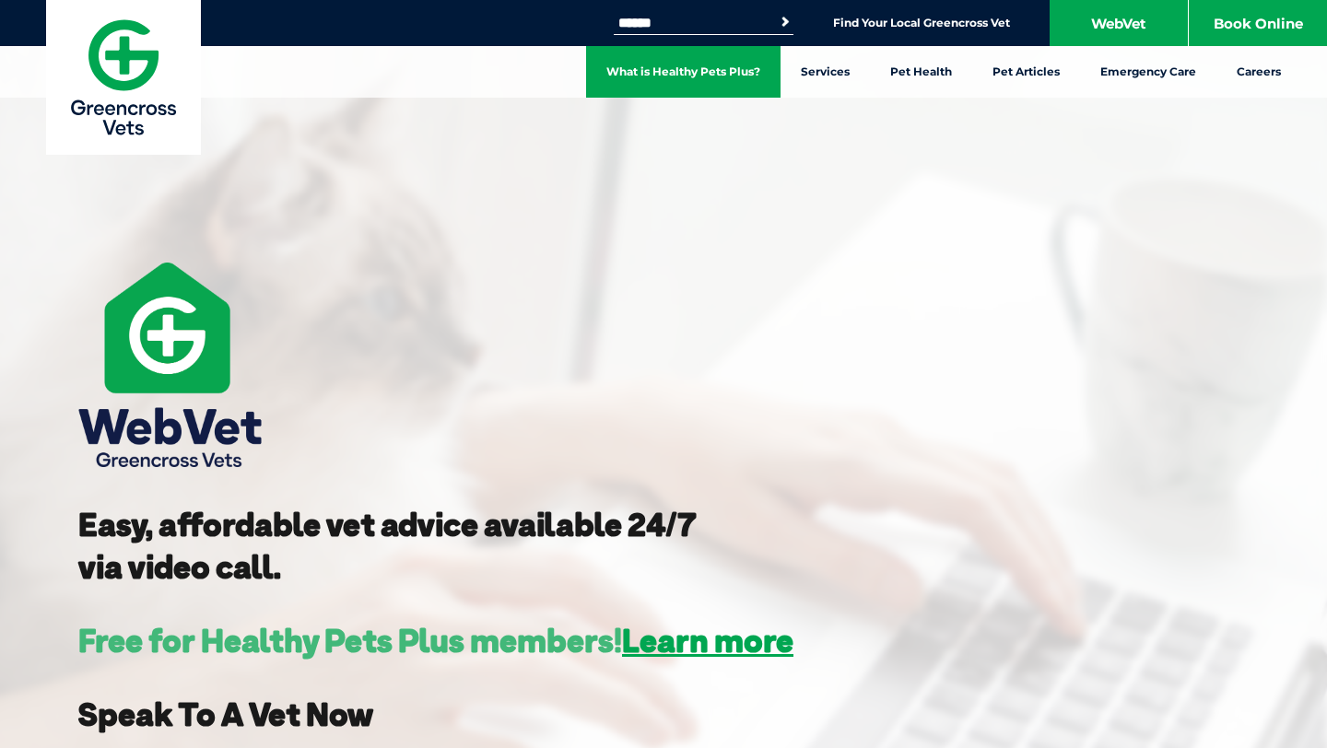
click at [735, 77] on link "What is Healthy Pets Plus?" at bounding box center [683, 72] width 194 height 52
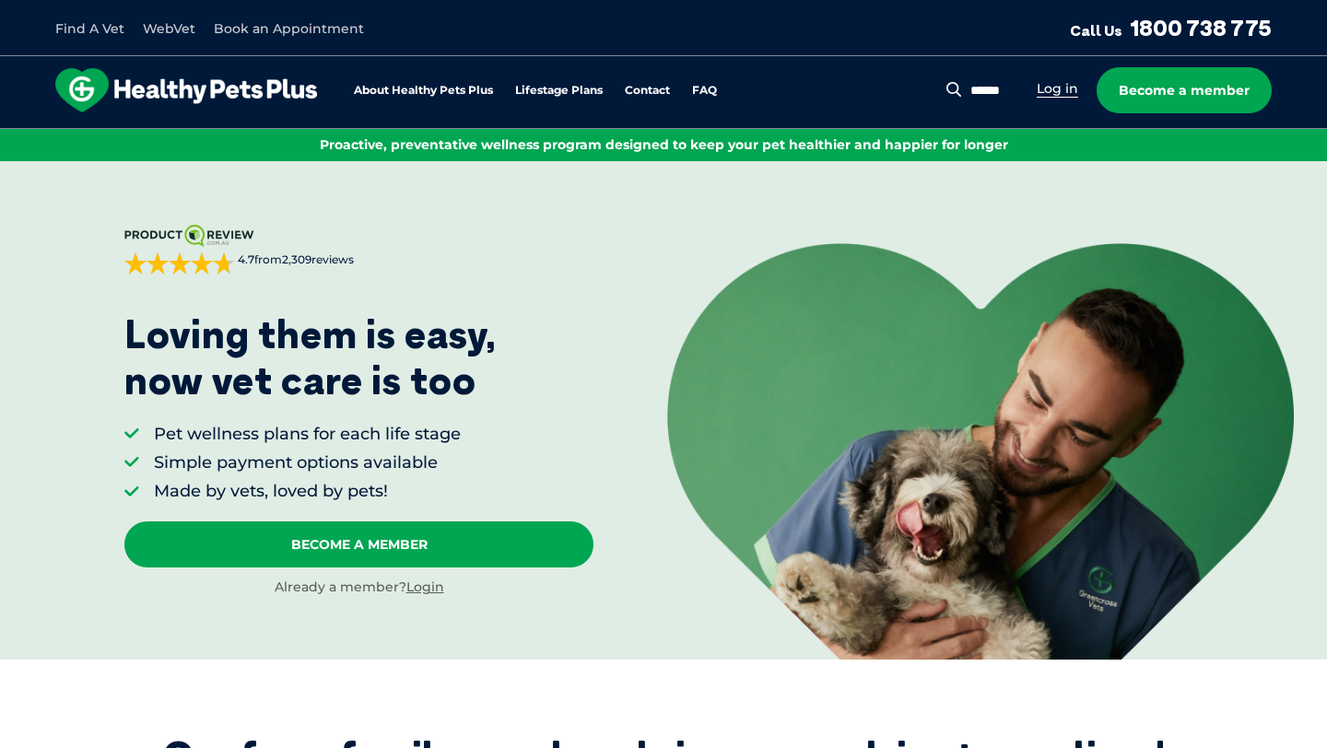
click at [1066, 91] on link "Log in" at bounding box center [1057, 89] width 41 height 18
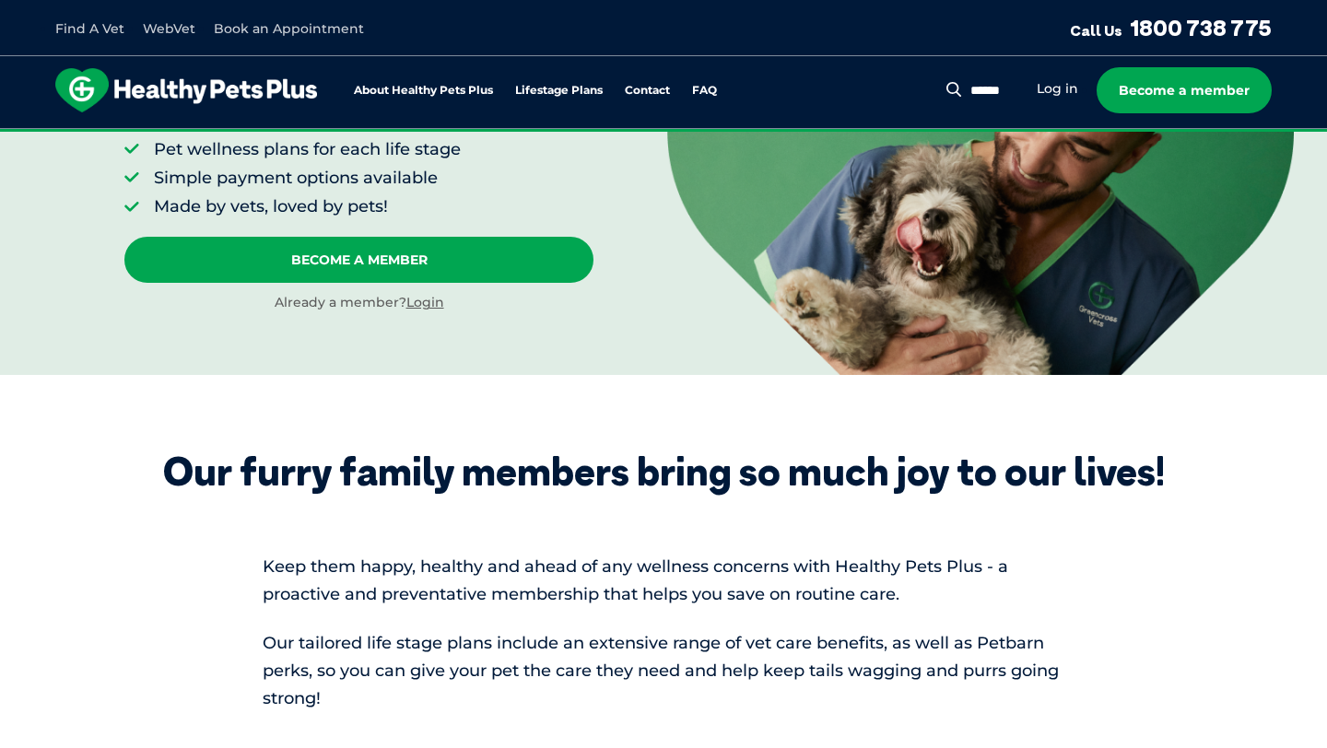
scroll to position [330, 0]
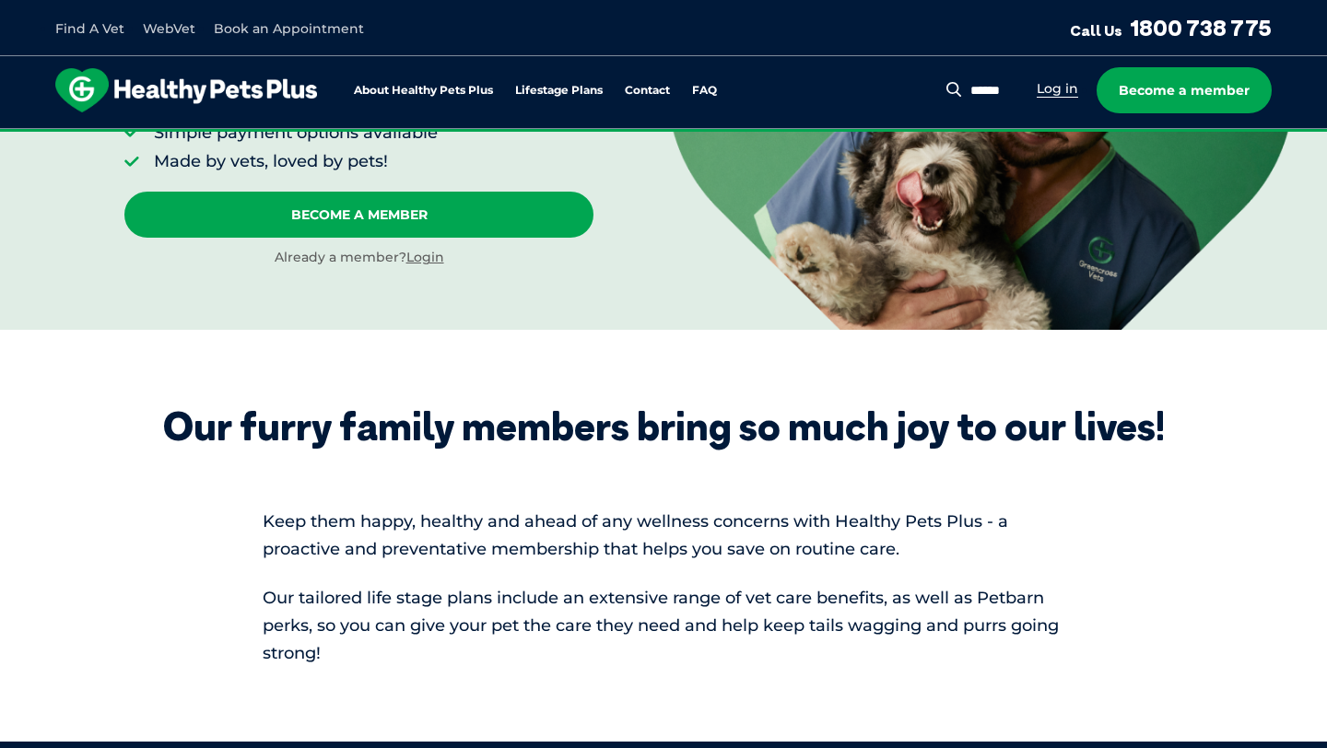
click at [1072, 83] on link "Log in" at bounding box center [1057, 89] width 41 height 18
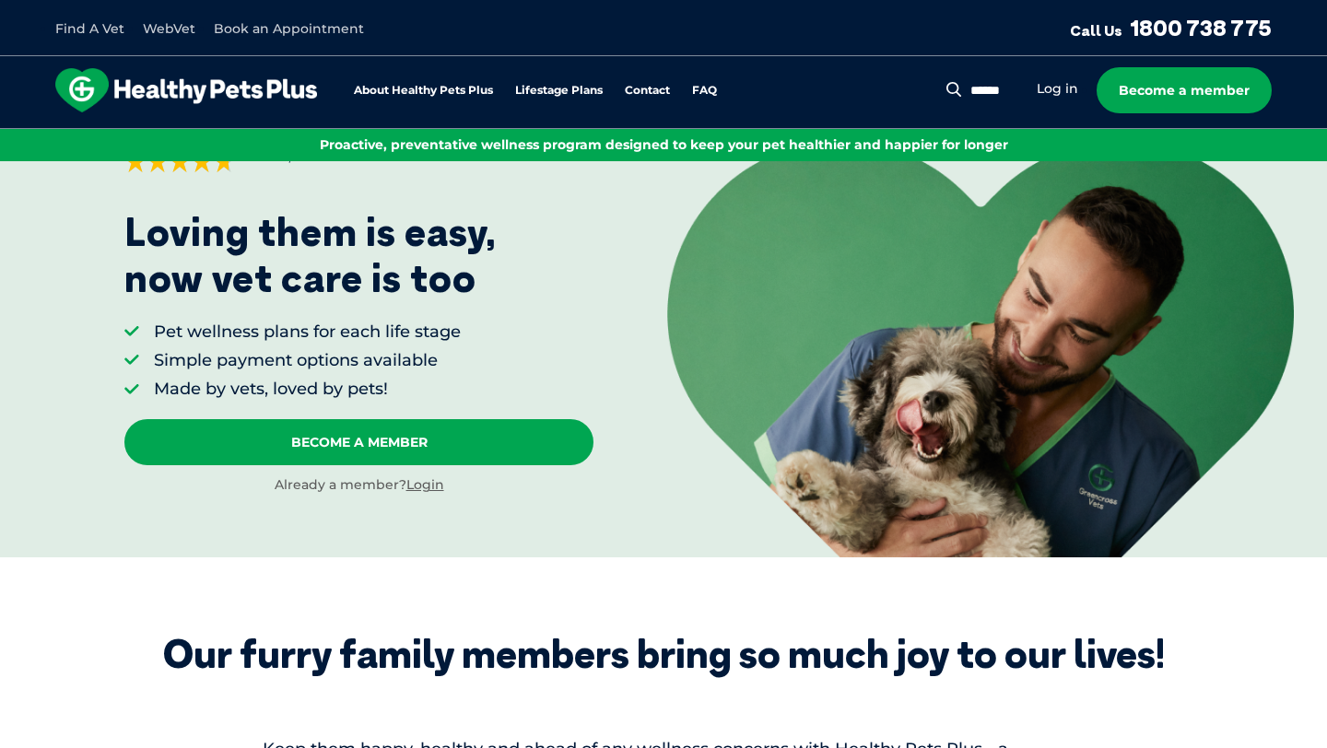
scroll to position [0, 0]
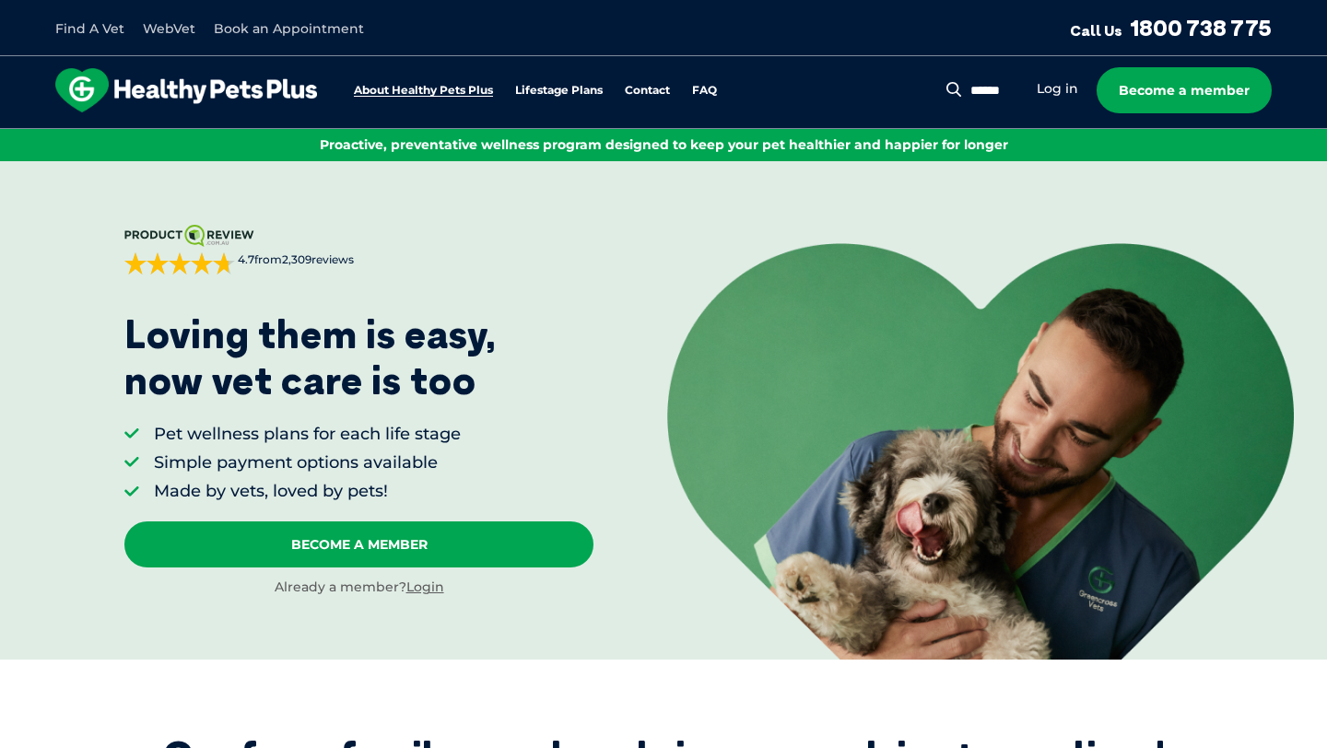
click at [366, 88] on link "About Healthy Pets Plus" at bounding box center [423, 91] width 139 height 12
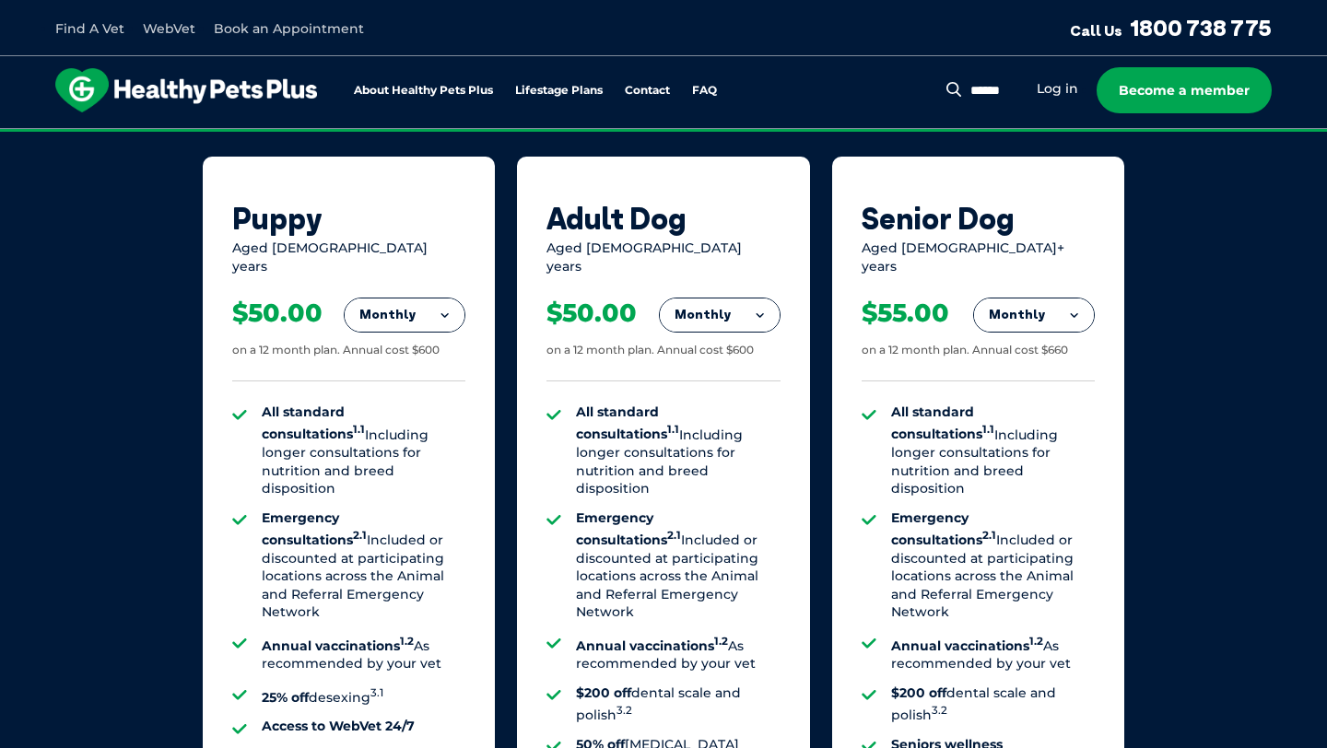
scroll to position [1236, 0]
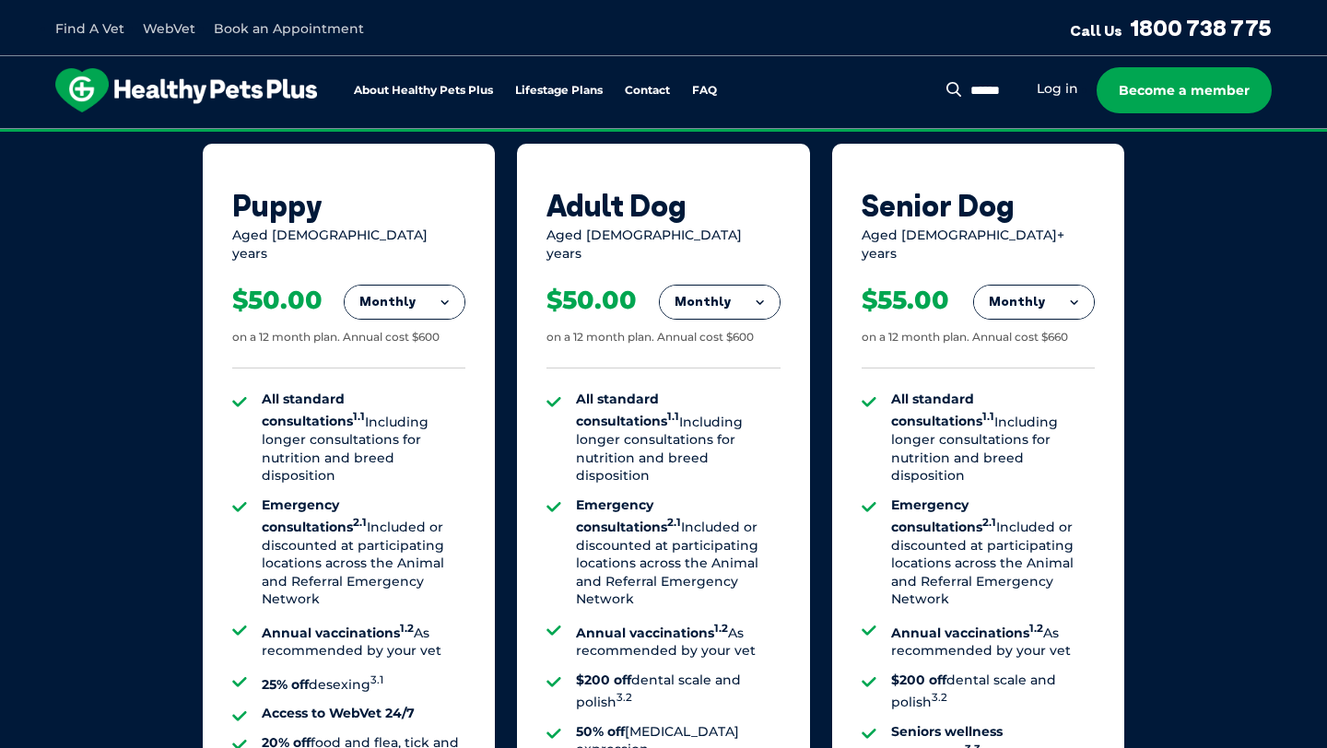
click at [439, 298] on button "Monthly" at bounding box center [405, 302] width 120 height 33
click at [442, 323] on li "Fortnightly" at bounding box center [405, 341] width 120 height 44
click at [419, 287] on button "Fortnightly" at bounding box center [399, 302] width 130 height 33
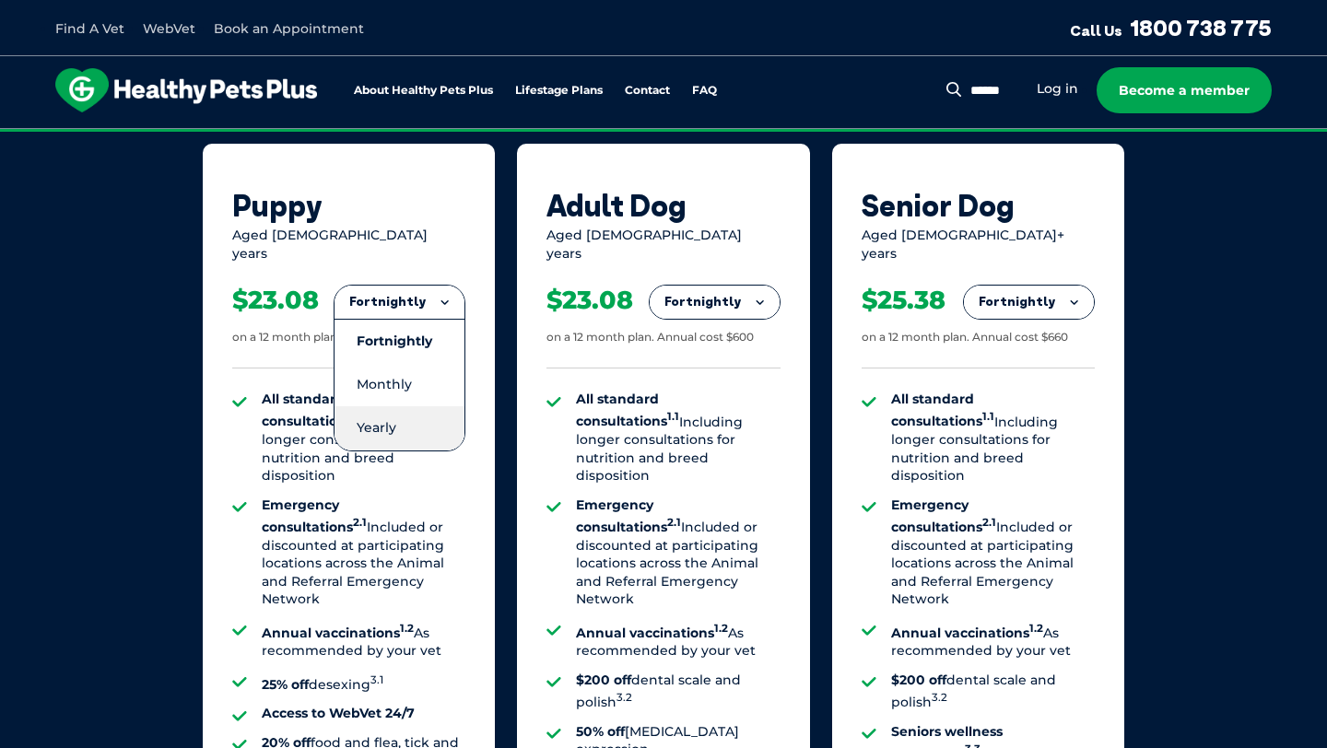
click at [419, 407] on li "Yearly" at bounding box center [399, 427] width 130 height 43
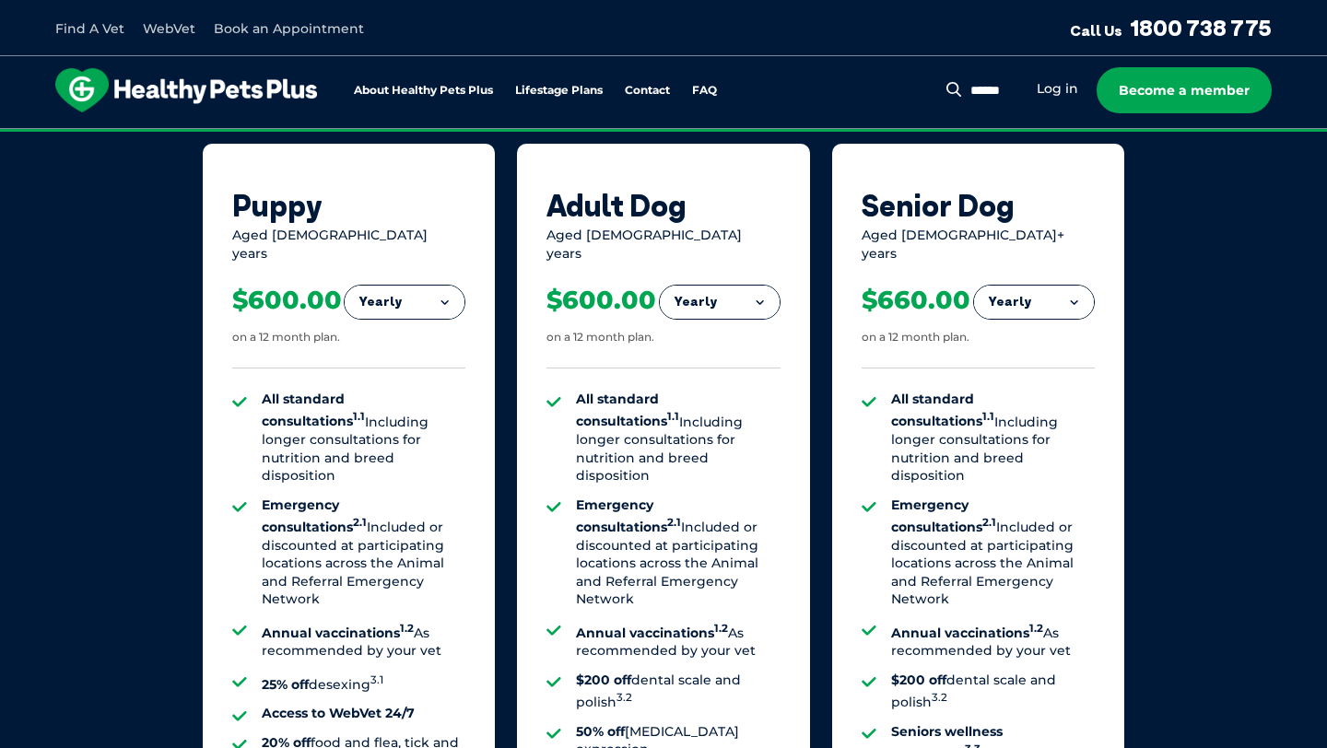
click at [418, 301] on button "Yearly" at bounding box center [405, 302] width 120 height 33
click at [424, 363] on li "Monthly" at bounding box center [405, 384] width 120 height 43
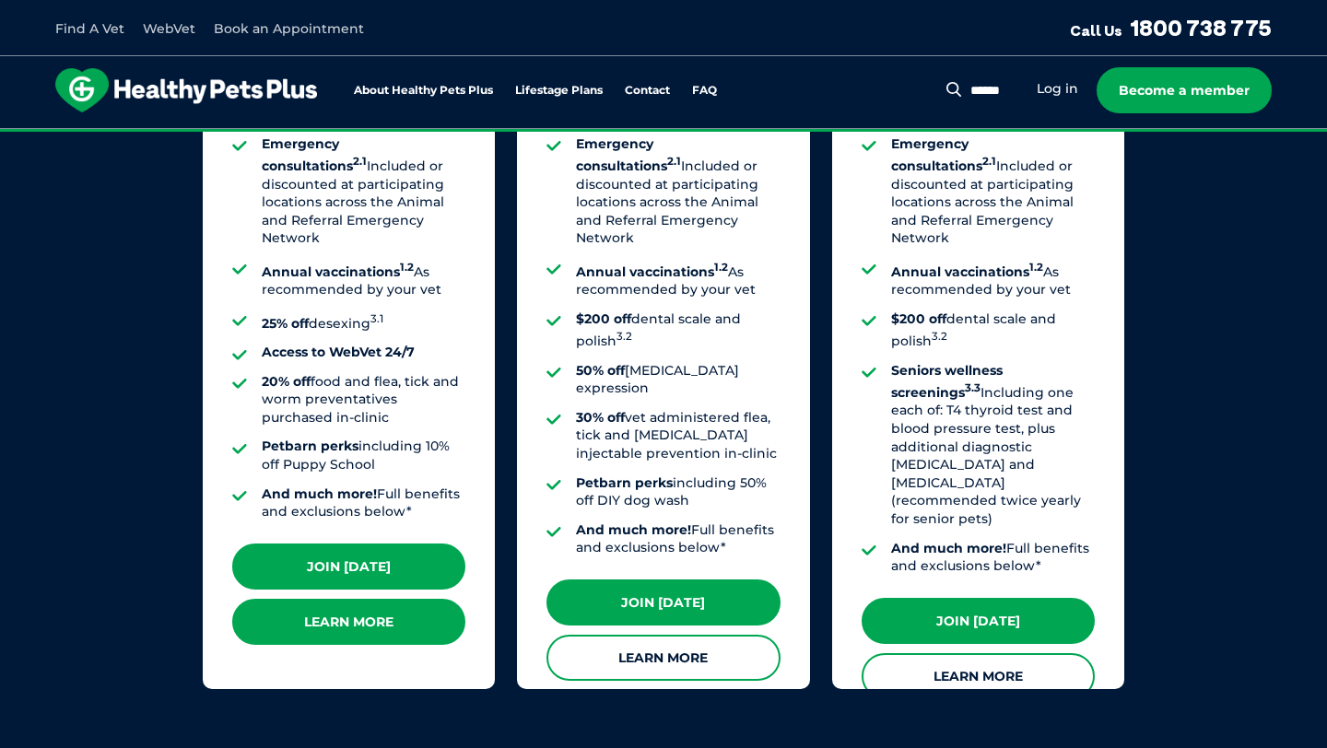
scroll to position [1618, 0]
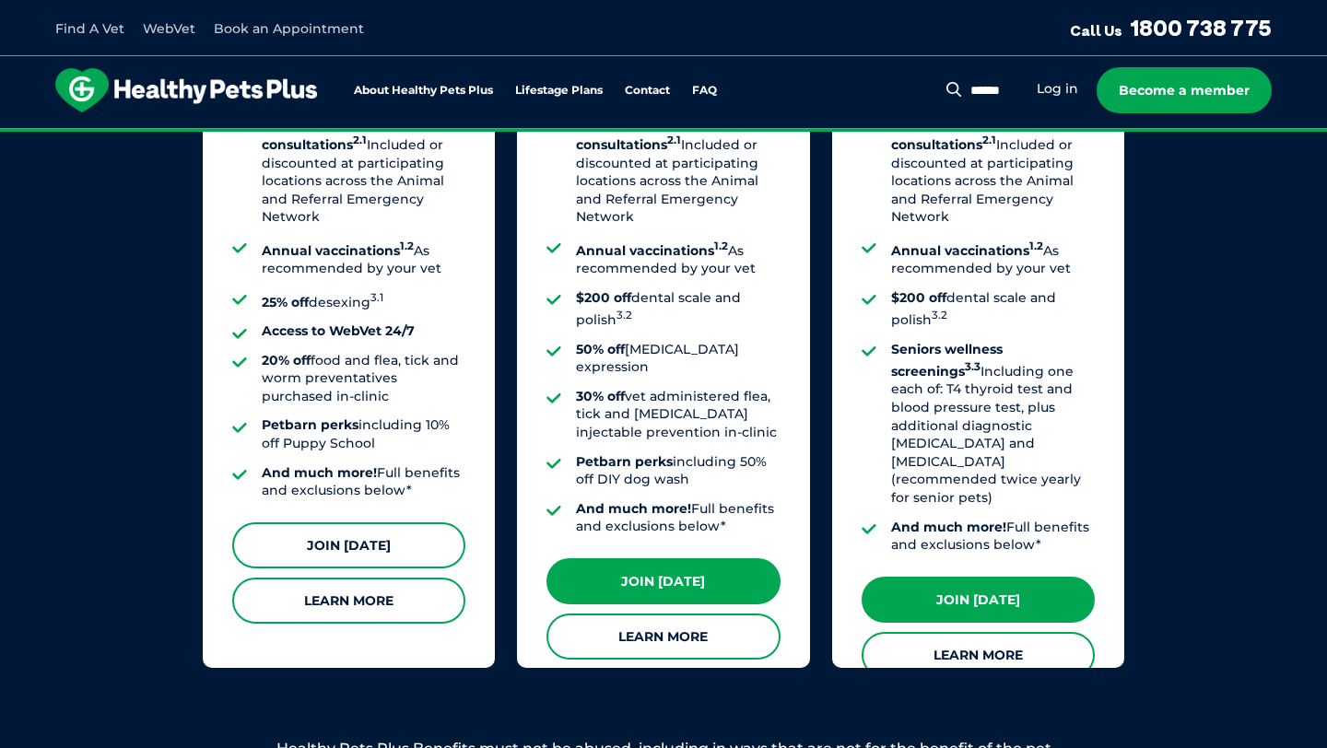
click at [386, 523] on link "Join [DATE]" at bounding box center [348, 545] width 233 height 46
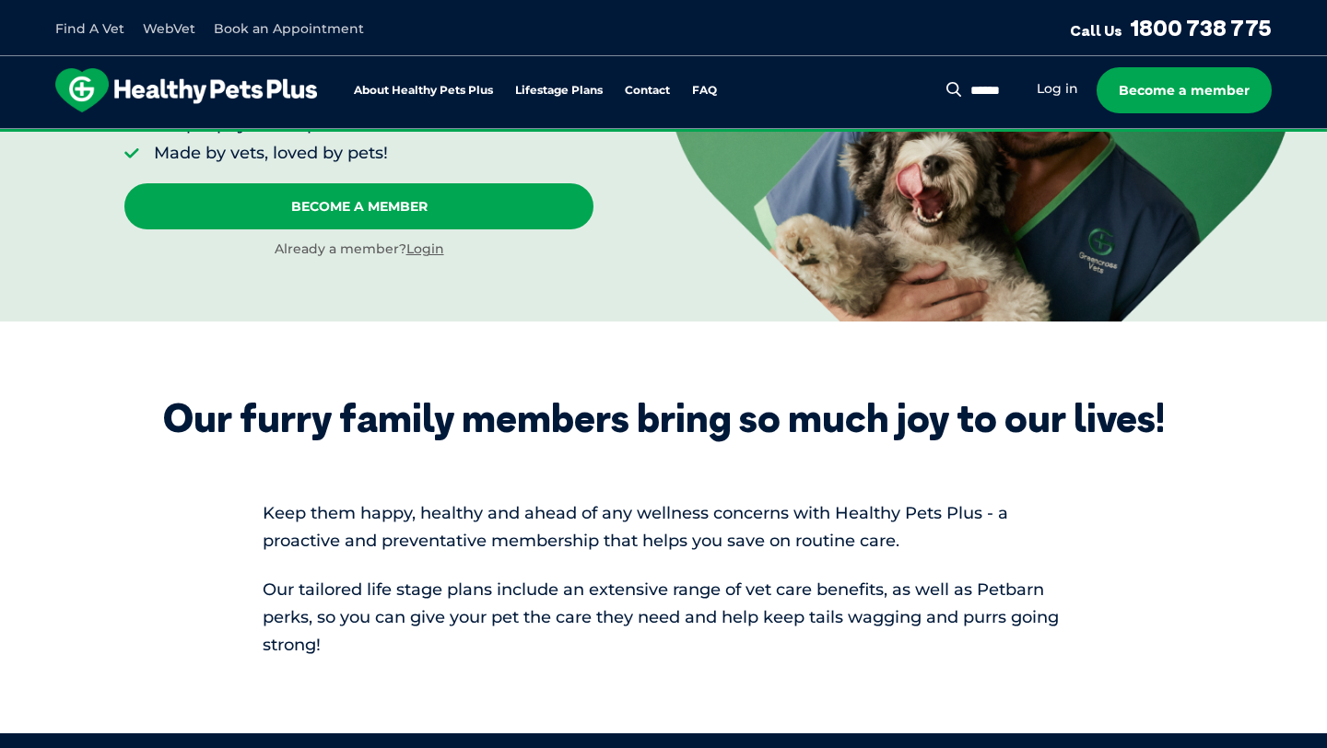
scroll to position [0, 0]
